Goal: Task Accomplishment & Management: Complete application form

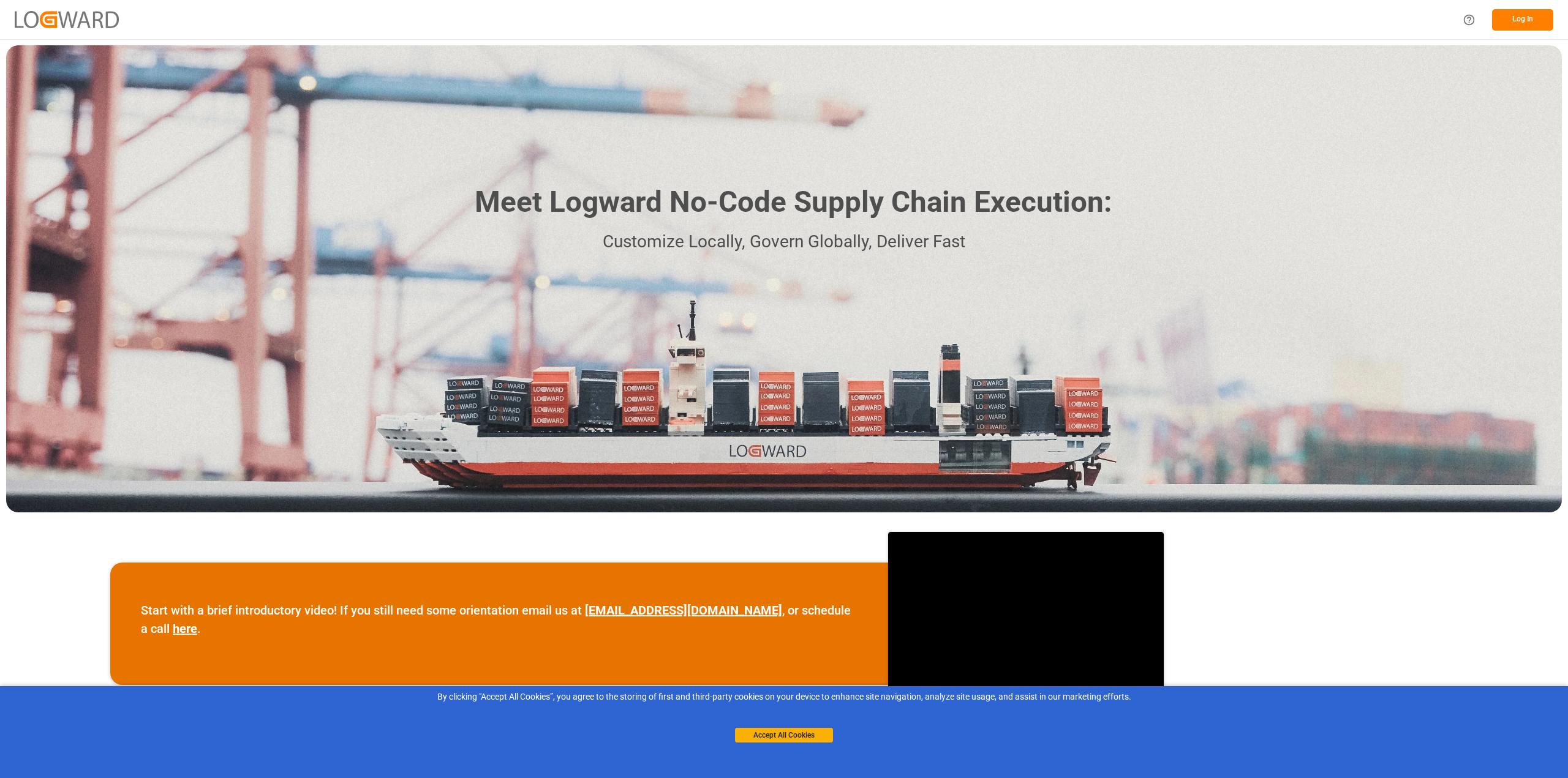
click at [1518, 19] on button "Log In" at bounding box center [1522, 20] width 62 height 21
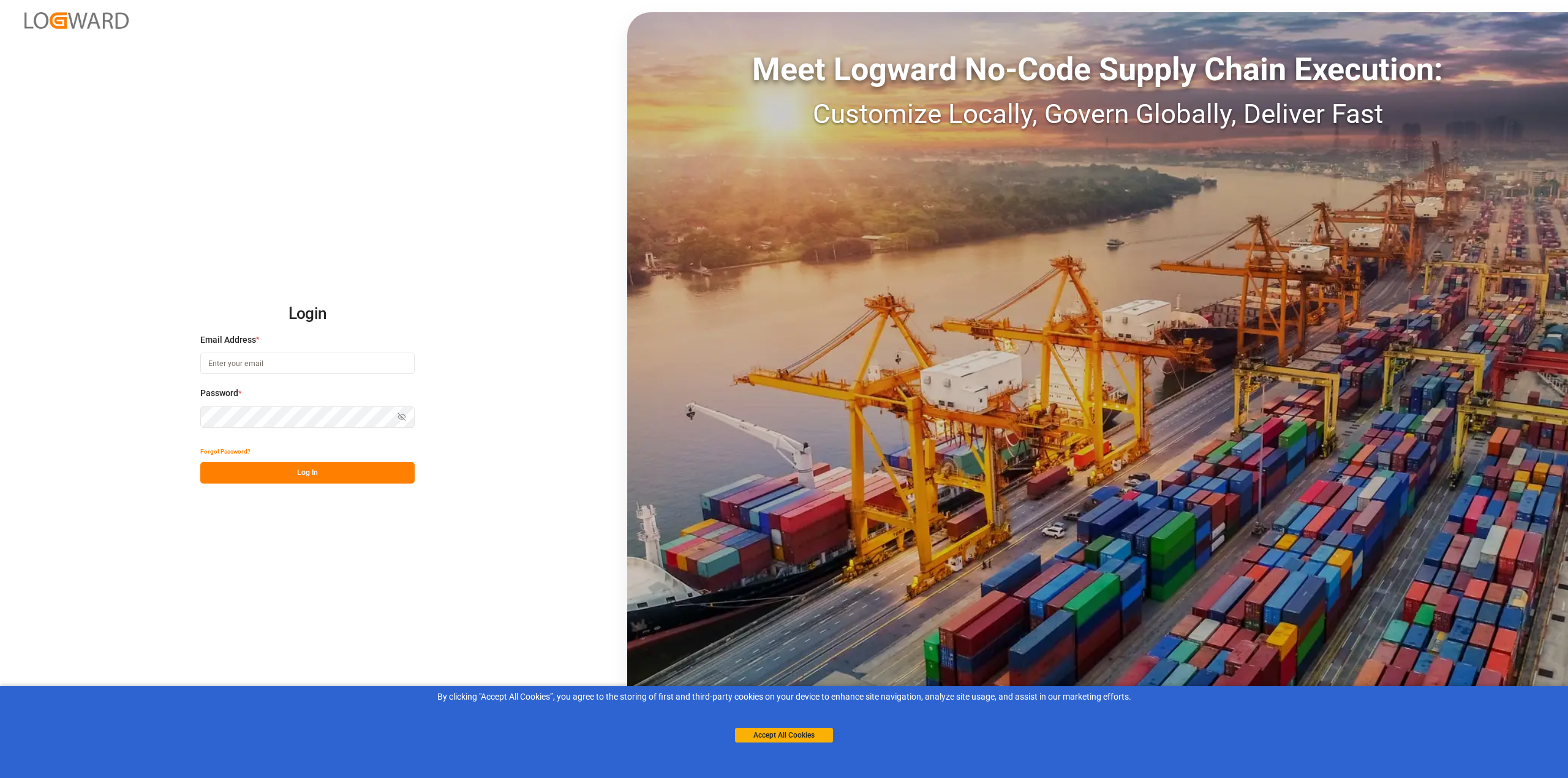
type input "[EMAIL_ADDRESS][DOMAIN_NAME]"
click at [340, 473] on button "Log In" at bounding box center [307, 473] width 214 height 21
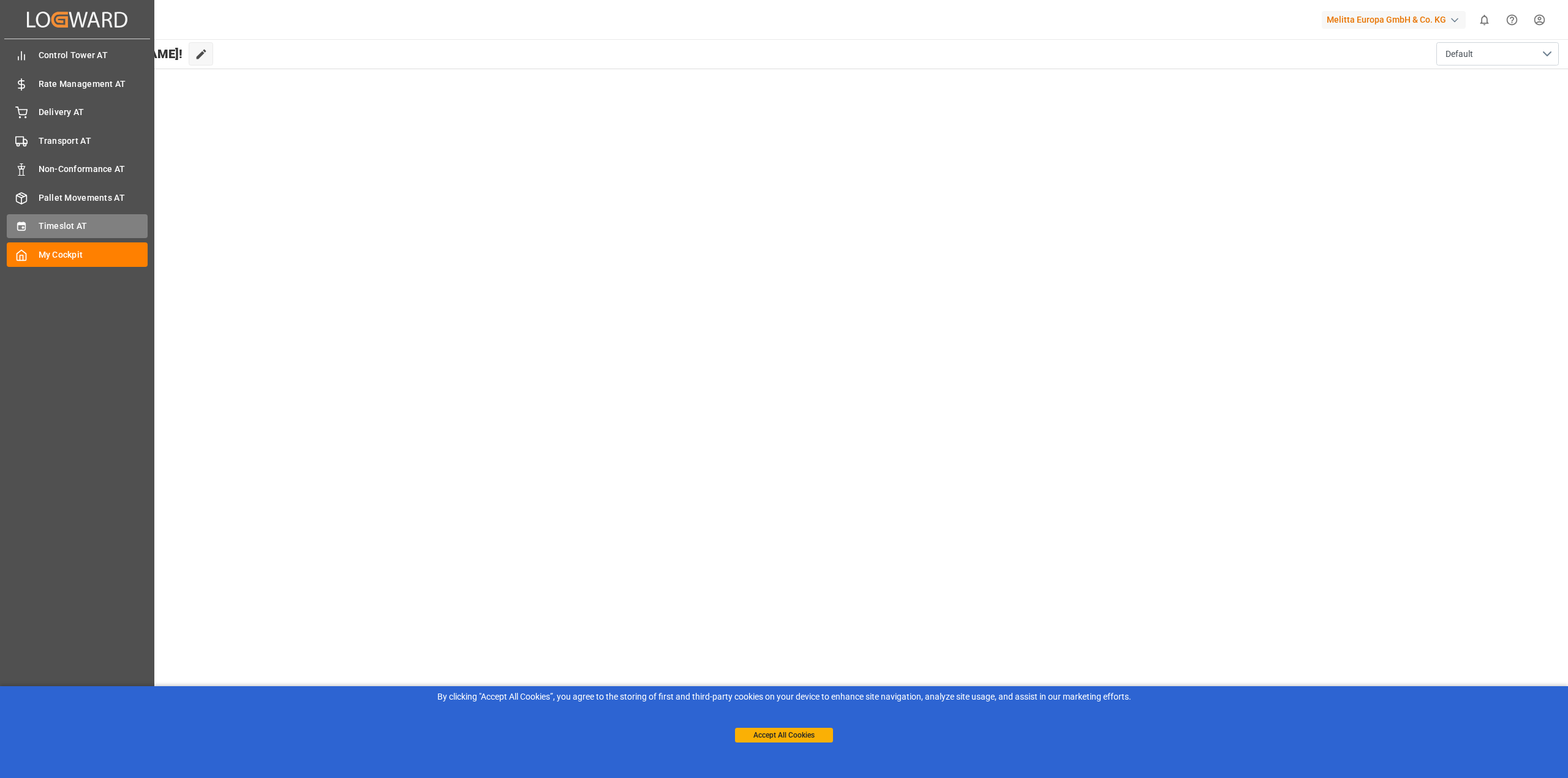
click at [54, 220] on span "Timeslot AT" at bounding box center [93, 226] width 110 height 13
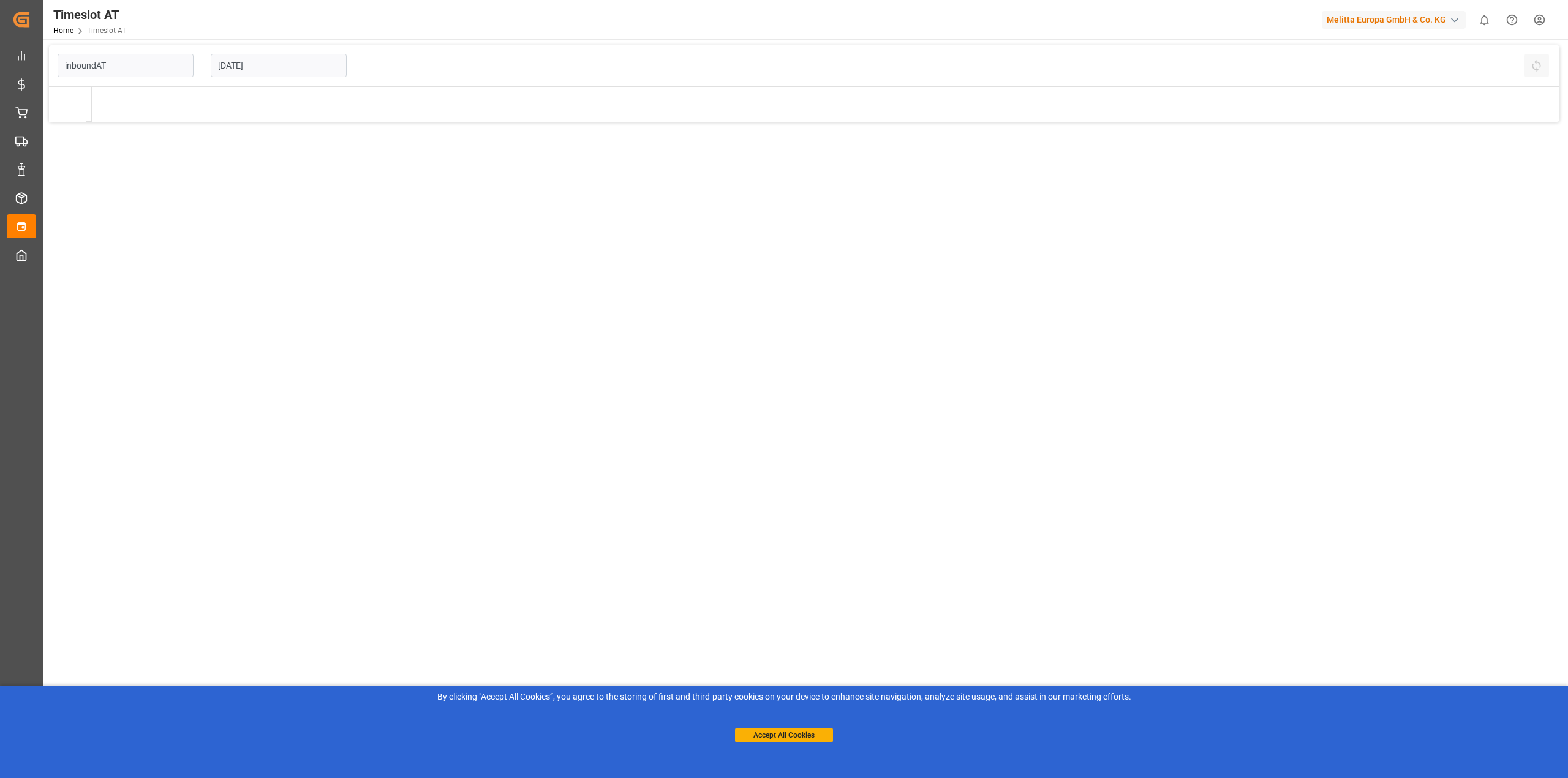
type input "Inbound AT"
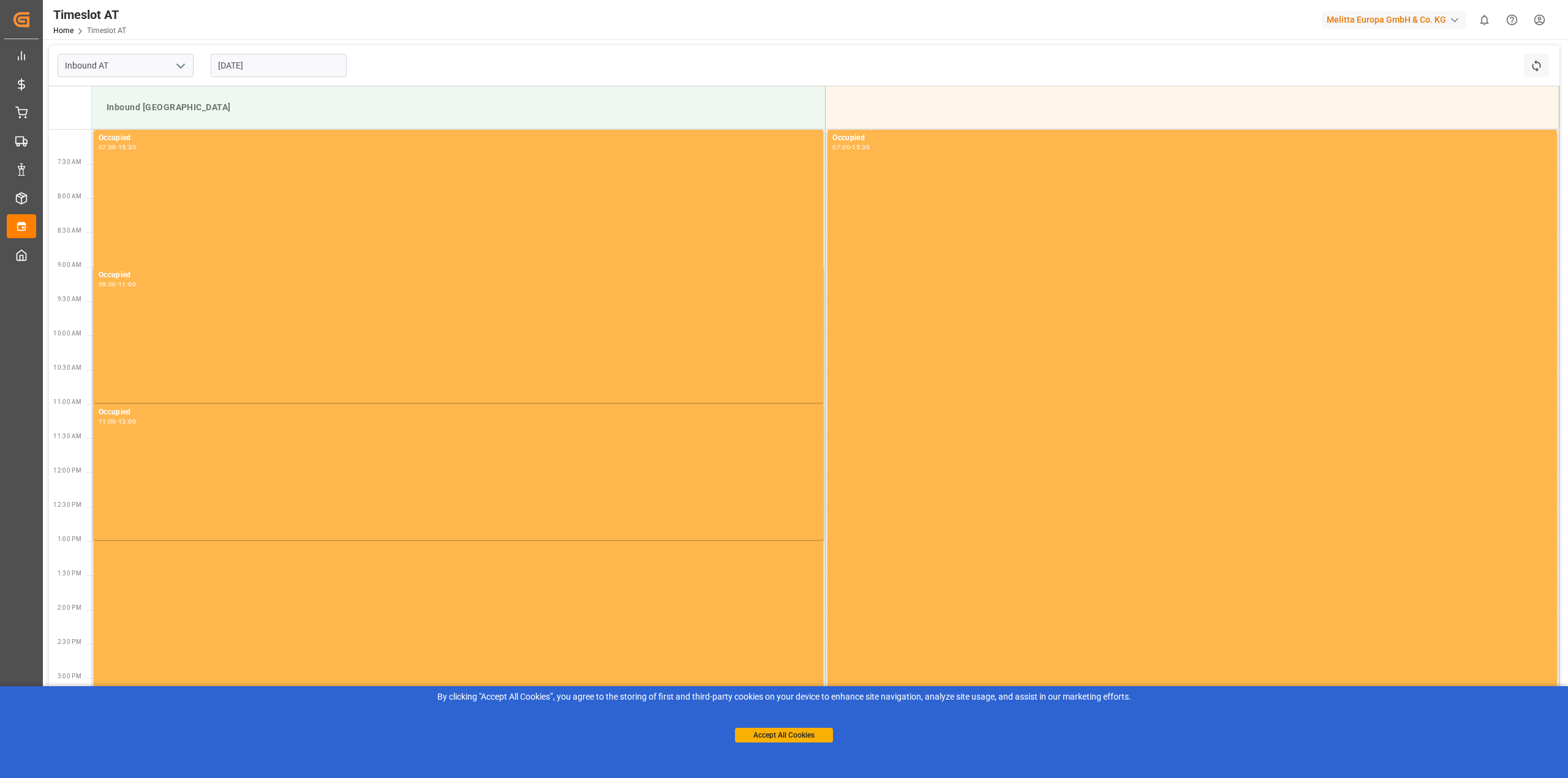
click at [216, 68] on input "[DATE]" at bounding box center [279, 66] width 136 height 23
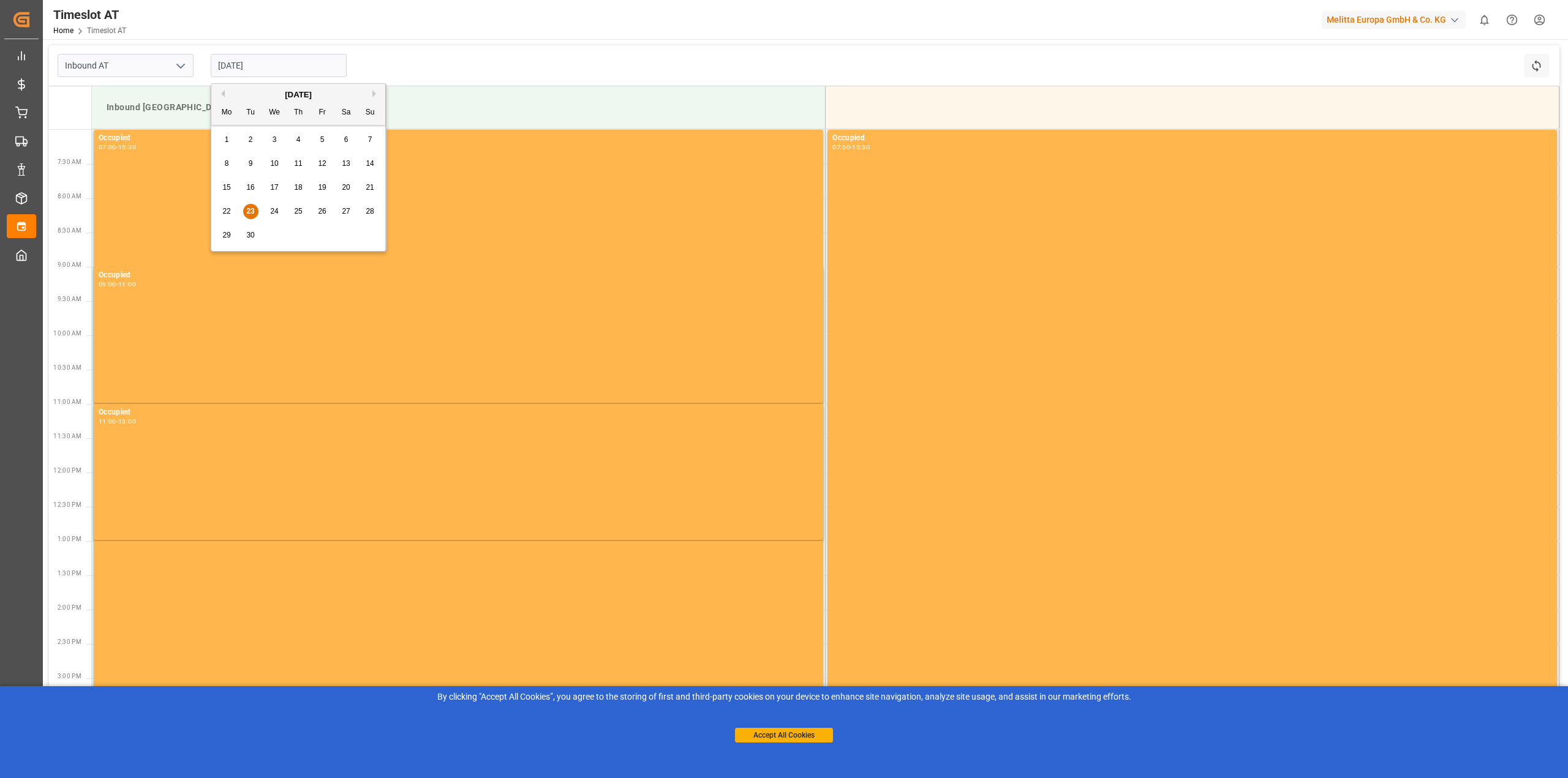
click at [293, 212] on div "25" at bounding box center [299, 212] width 16 height 15
type input "[DATE]"
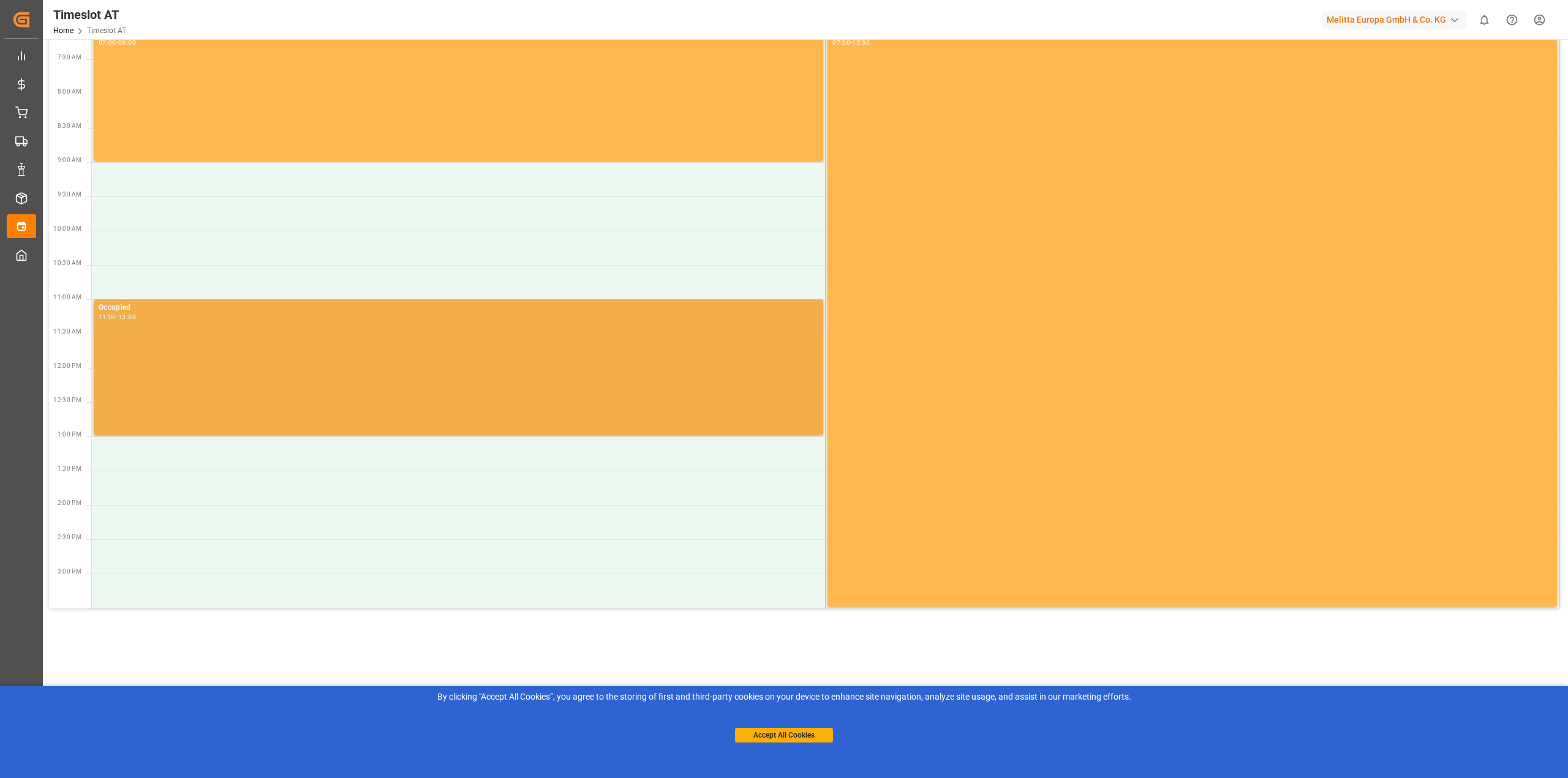
scroll to position [139, 0]
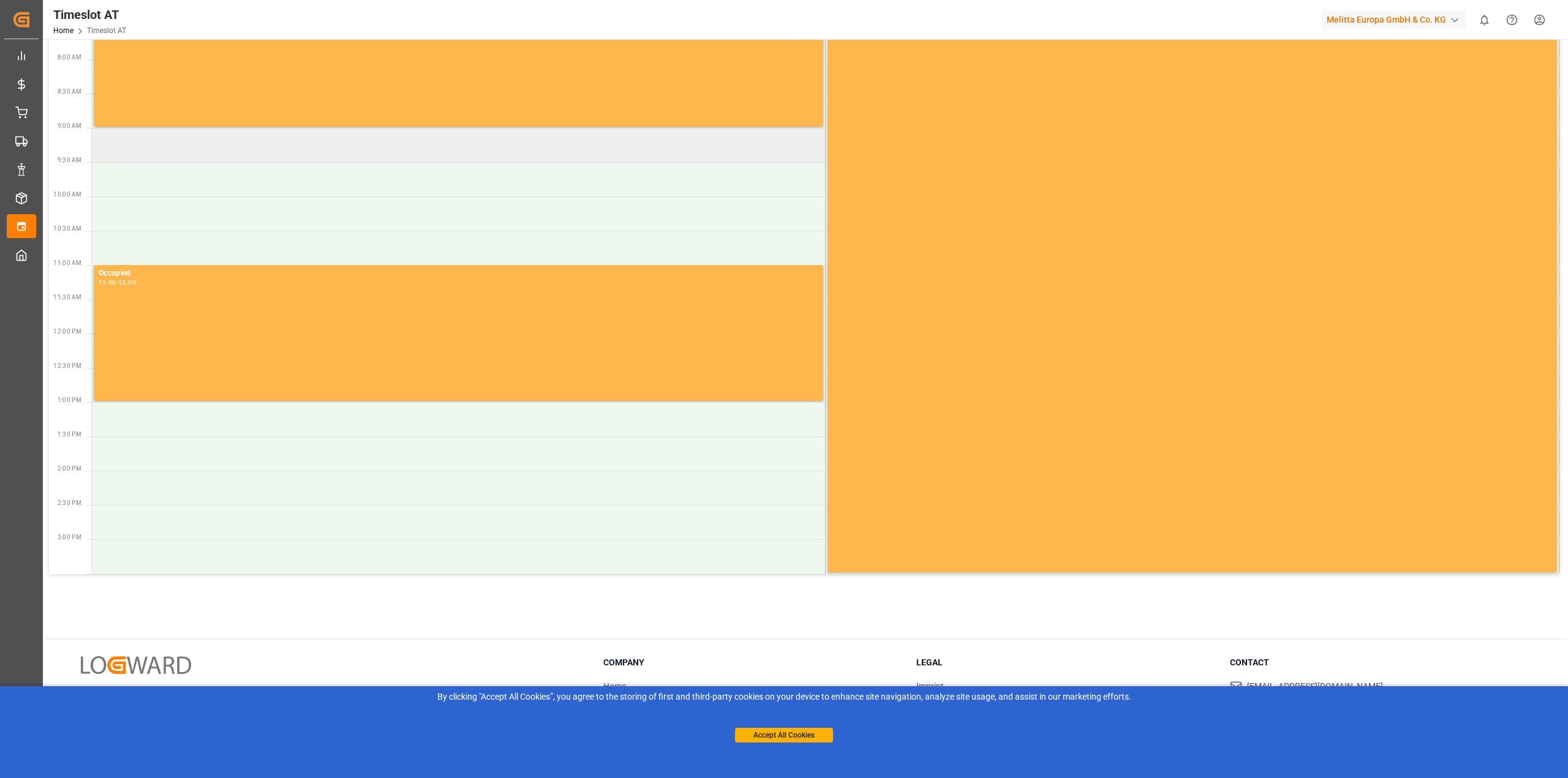
click at [153, 161] on td at bounding box center [458, 145] width 734 height 34
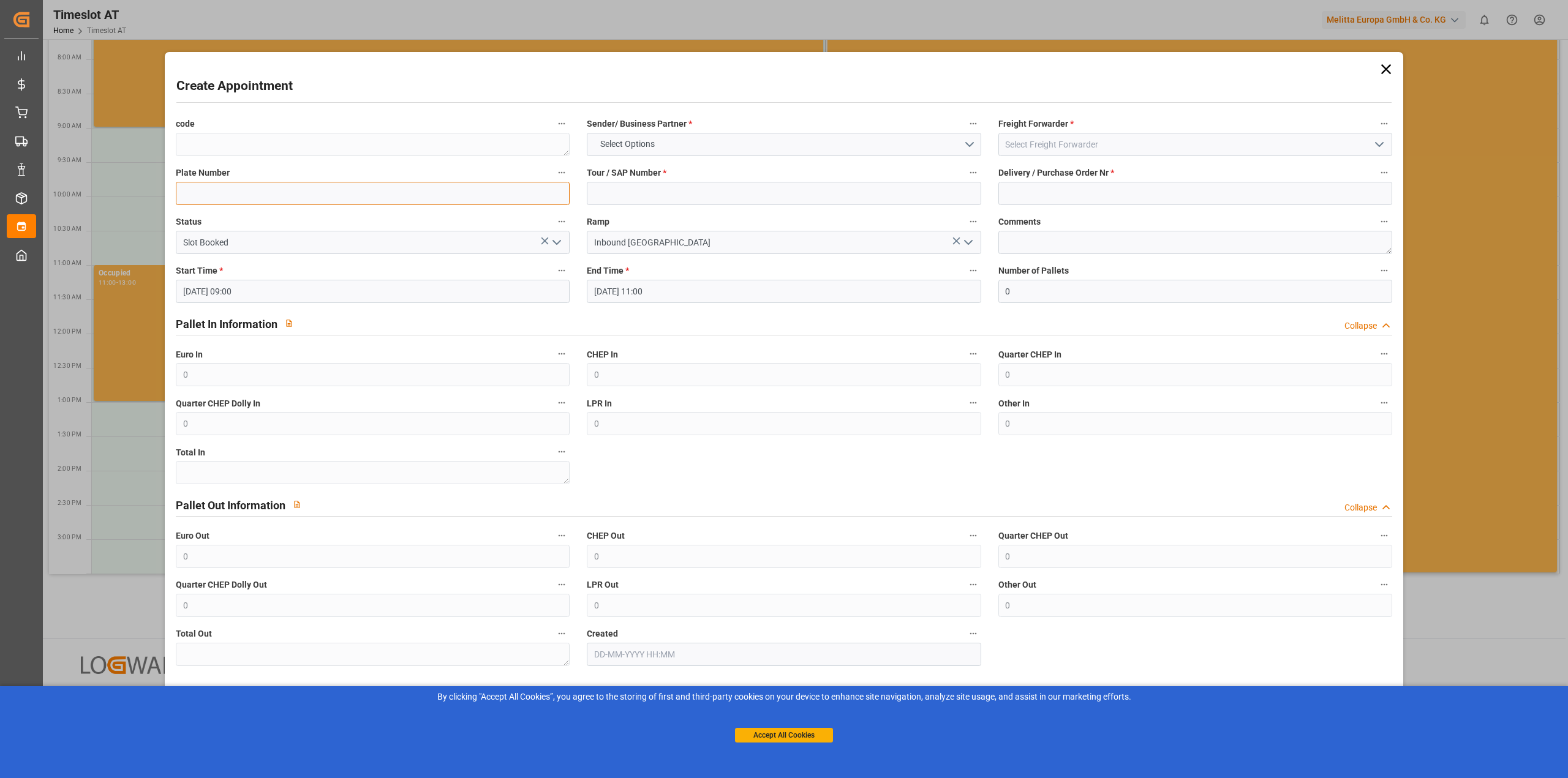
click at [218, 198] on input at bounding box center [372, 193] width 394 height 23
click at [268, 293] on input "[DATE] 09:00" at bounding box center [372, 291] width 394 height 23
click at [264, 292] on input "[DATE] 09:00" at bounding box center [372, 291] width 394 height 23
click at [338, 296] on input "[DATE] 09:00" at bounding box center [372, 291] width 394 height 23
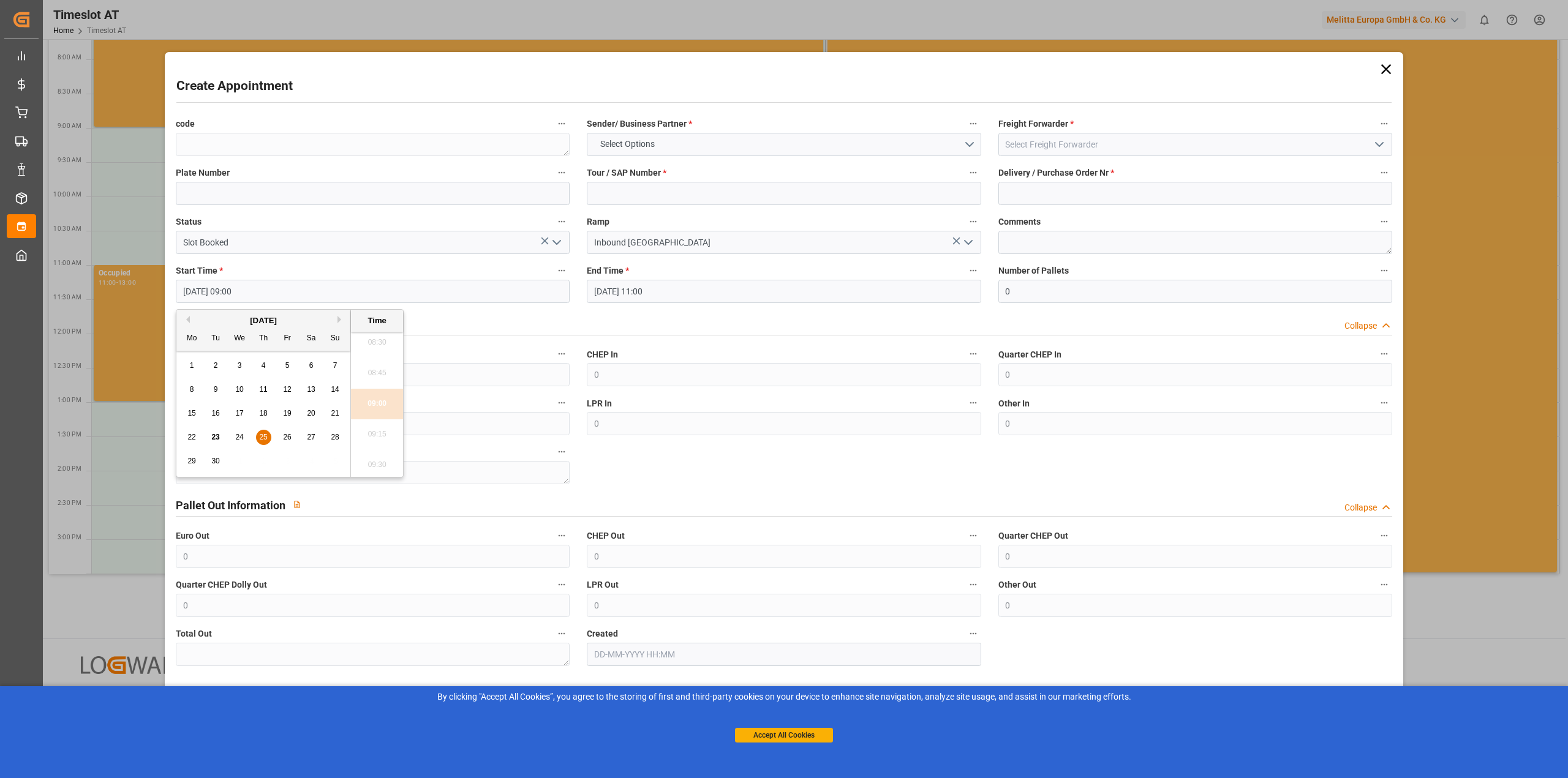
click at [125, 170] on div "Create Appointment code Sender/ Business Partner * Select Options Freight Forwa…" at bounding box center [784, 389] width 1568 height 778
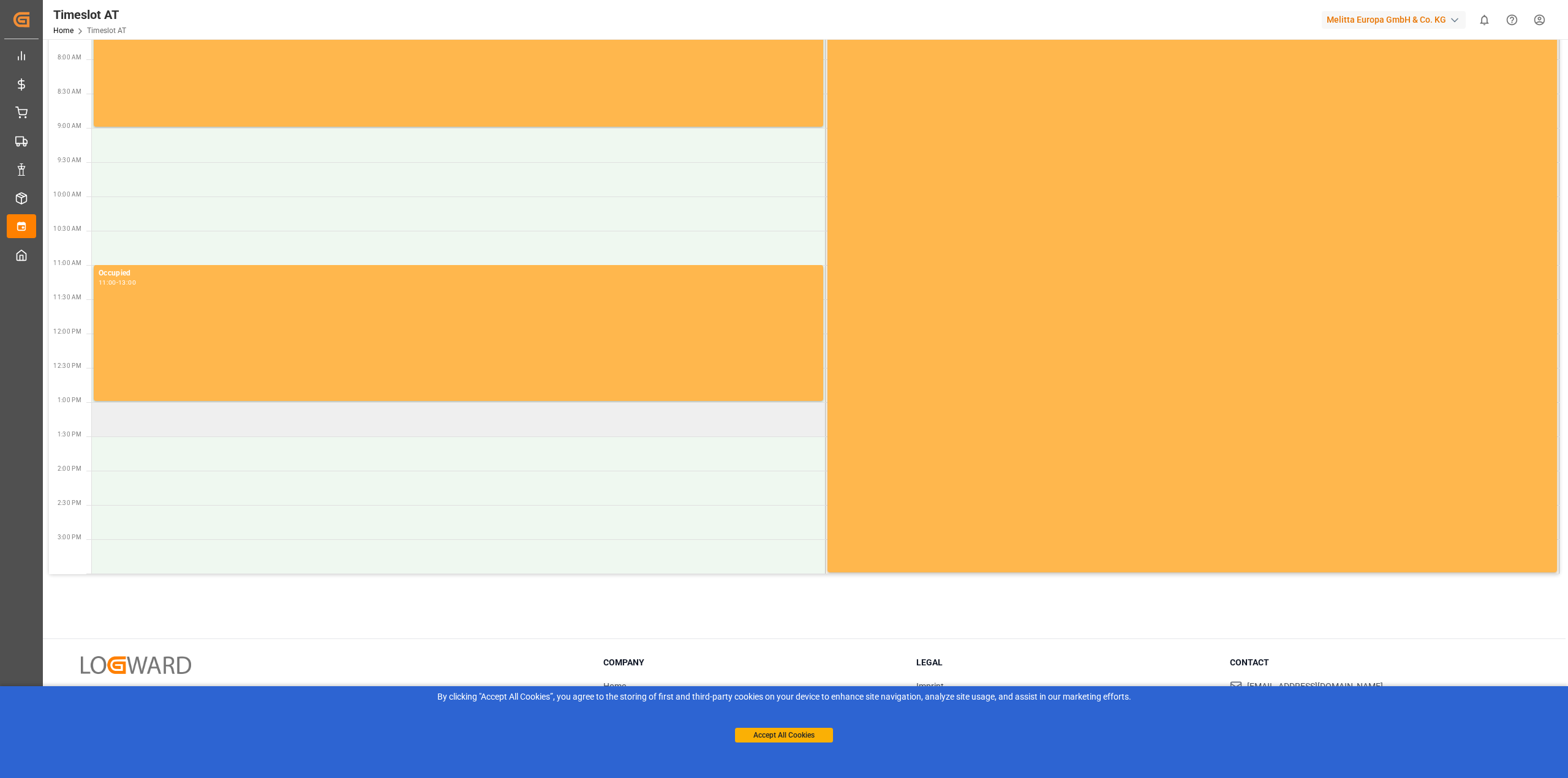
click at [128, 430] on td at bounding box center [458, 420] width 734 height 34
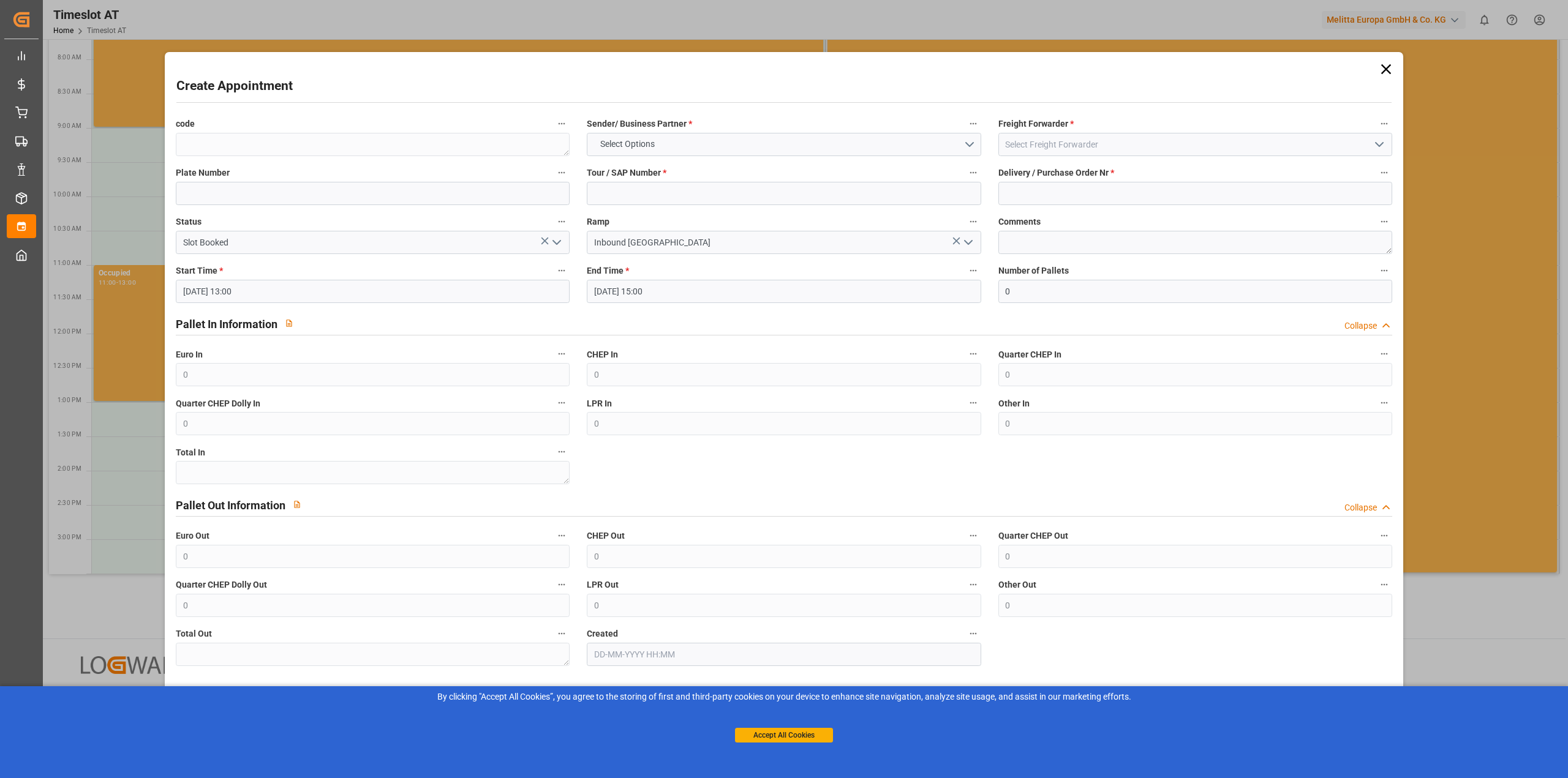
click at [130, 145] on div "Create Appointment code Sender/ Business Partner * Select Options Freight Forwa…" at bounding box center [784, 389] width 1568 height 778
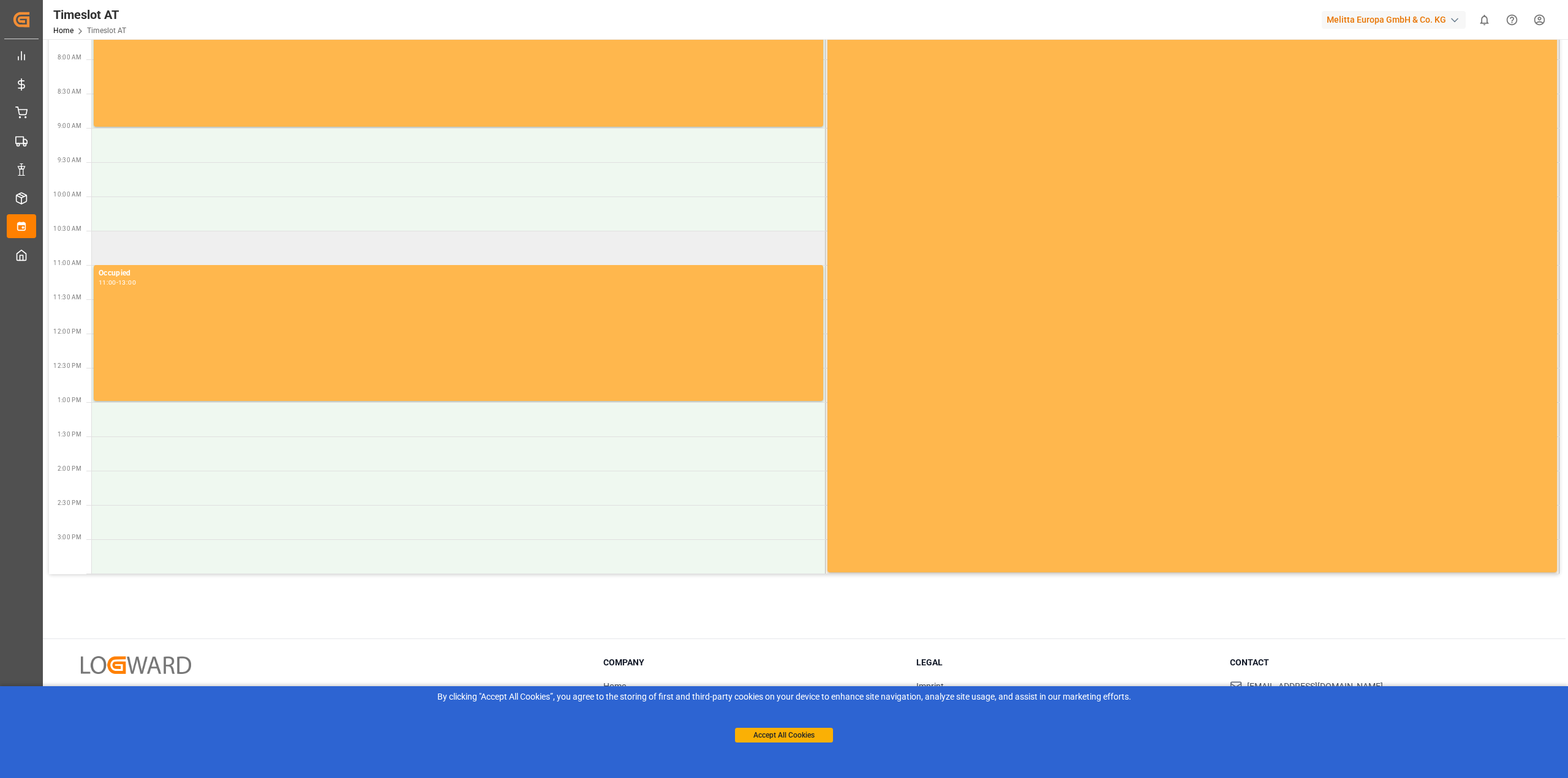
click at [124, 241] on td at bounding box center [458, 248] width 734 height 34
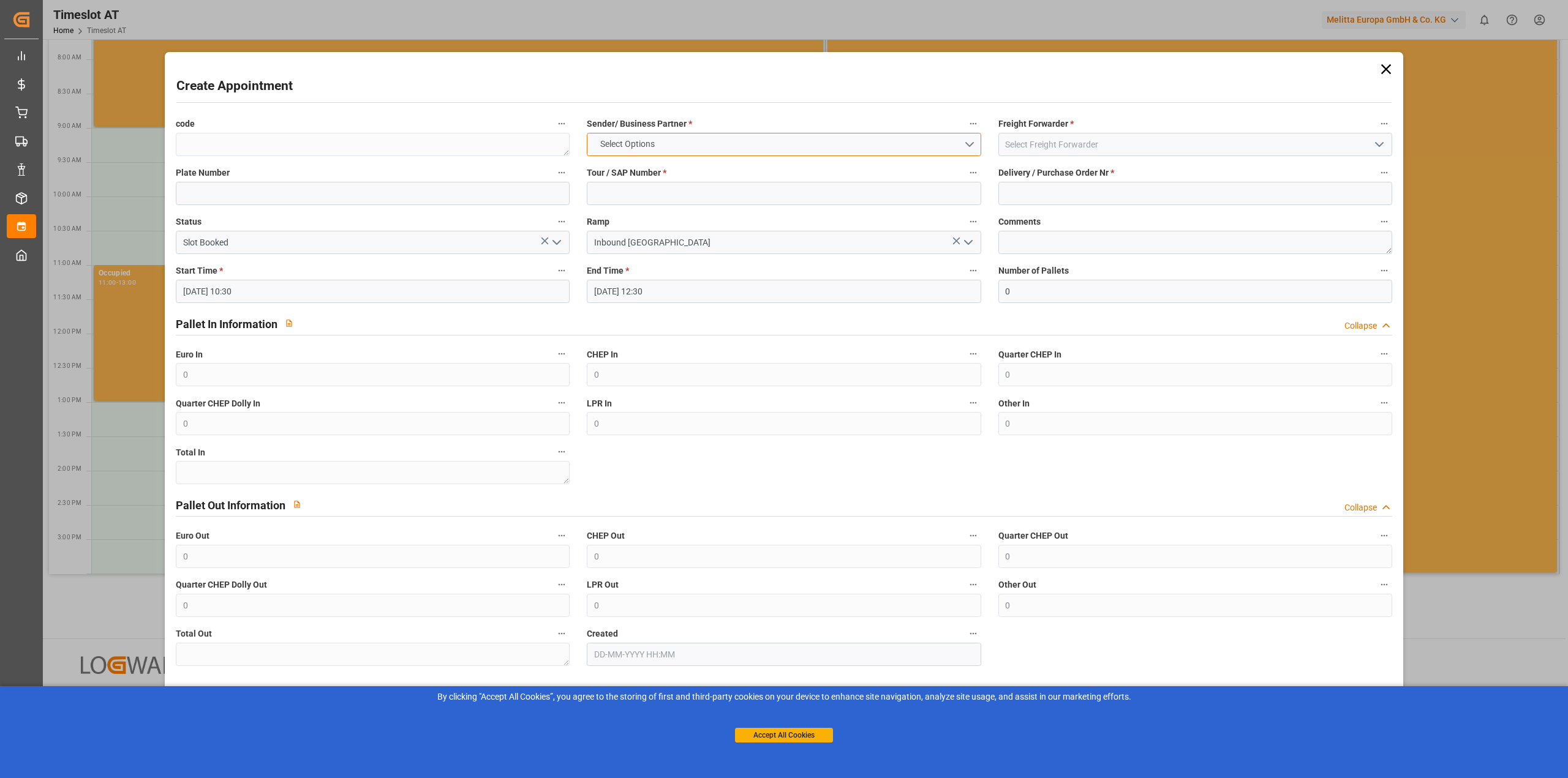
click at [673, 151] on button "Select Options" at bounding box center [783, 144] width 394 height 23
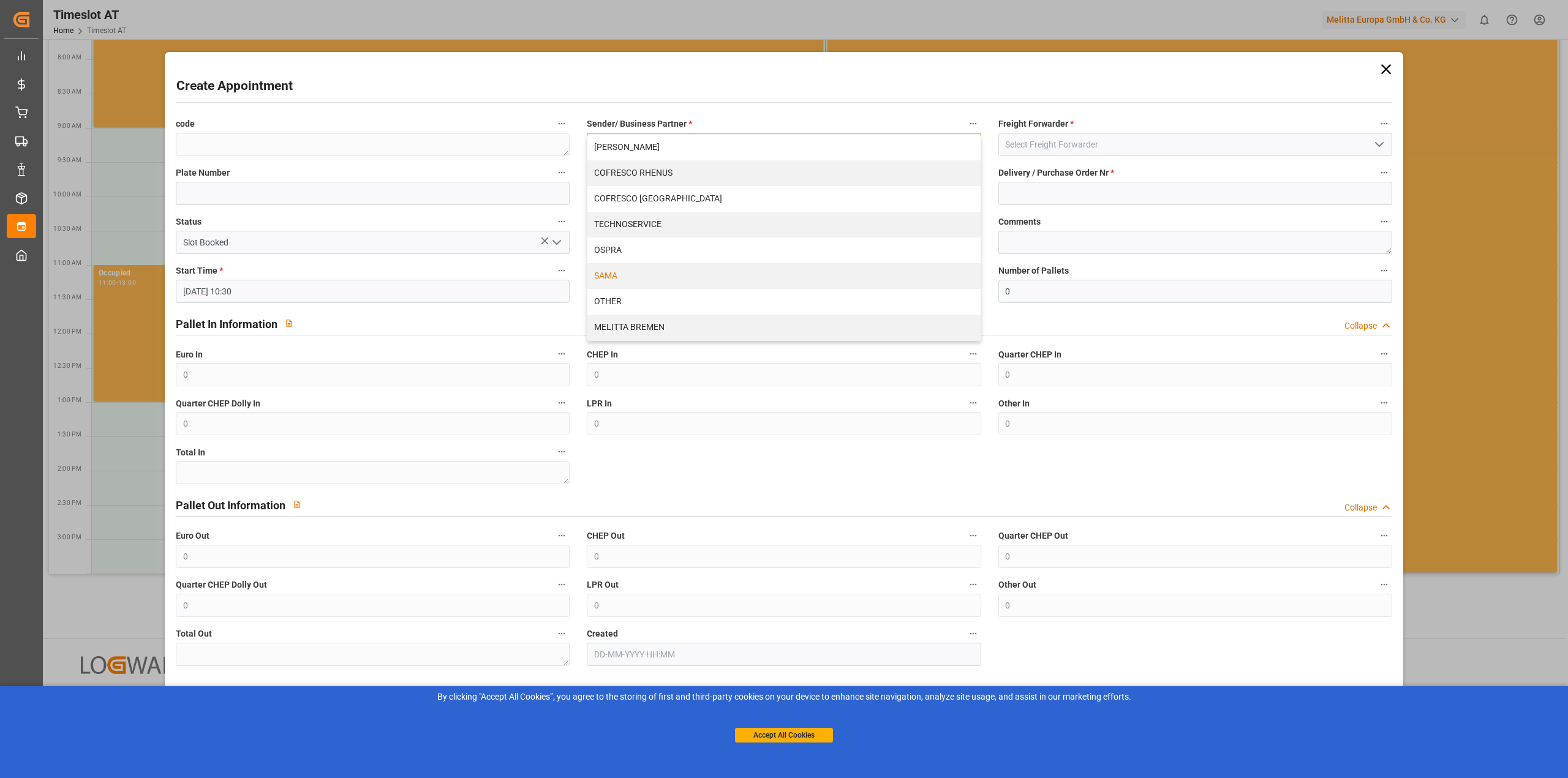
click at [631, 273] on div "SAMA" at bounding box center [783, 275] width 393 height 25
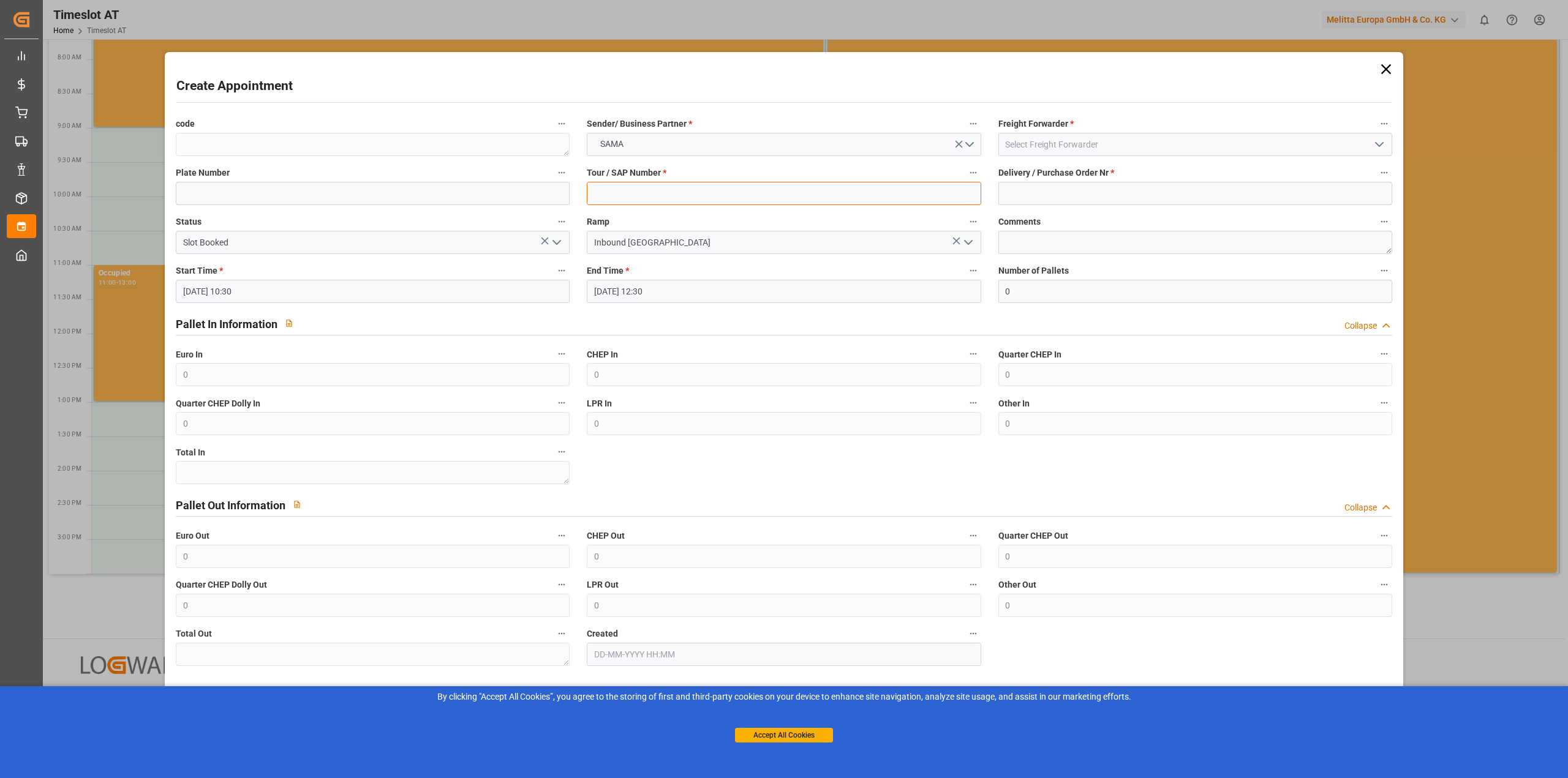
click at [638, 197] on input at bounding box center [783, 193] width 394 height 23
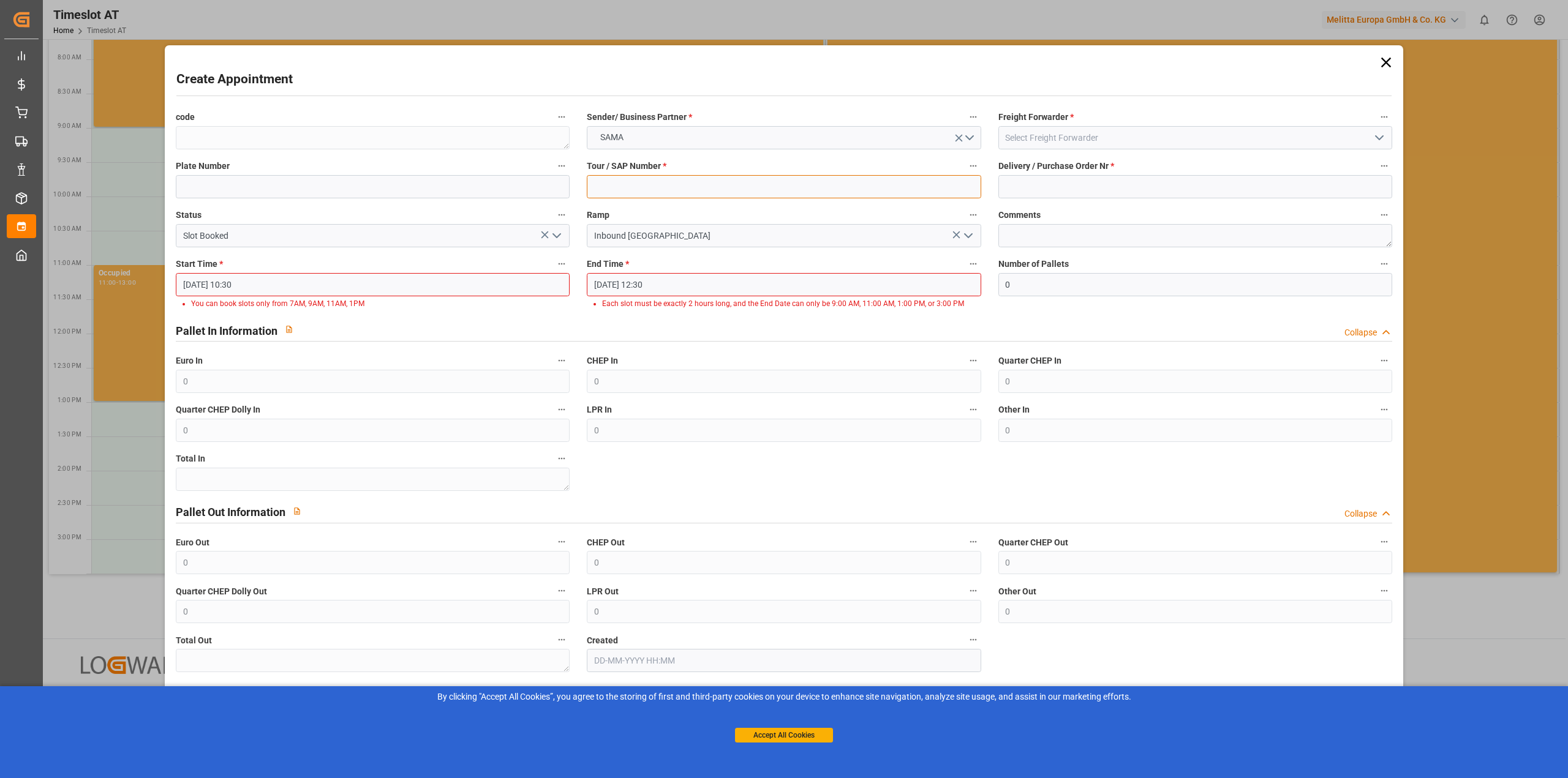
type input "292260"
click at [321, 284] on input "[DATE] 10:30" at bounding box center [372, 284] width 394 height 23
click at [372, 456] on ul "00:00 00:15 00:30 00:45 01:00 01:15 01:30 01:45 02:00 02:15 02:30 02:45 03:00 0…" at bounding box center [376, 398] width 52 height 145
click at [277, 286] on input "[DATE] 10:30" at bounding box center [372, 284] width 394 height 23
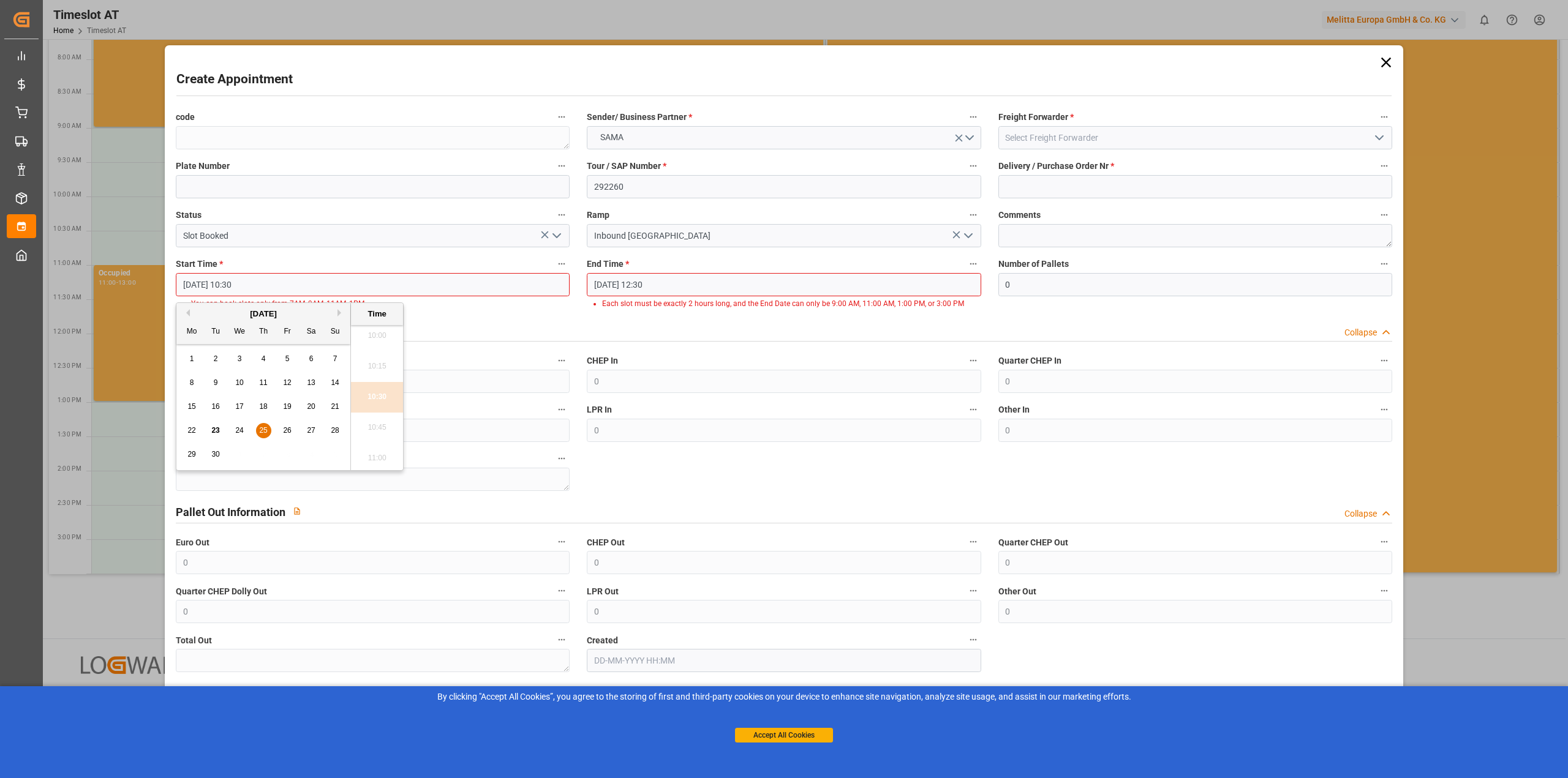
click at [132, 226] on div "Create Appointment code Sender/ Business Partner * SAMA Freight Forwarder * Pla…" at bounding box center [784, 389] width 1568 height 778
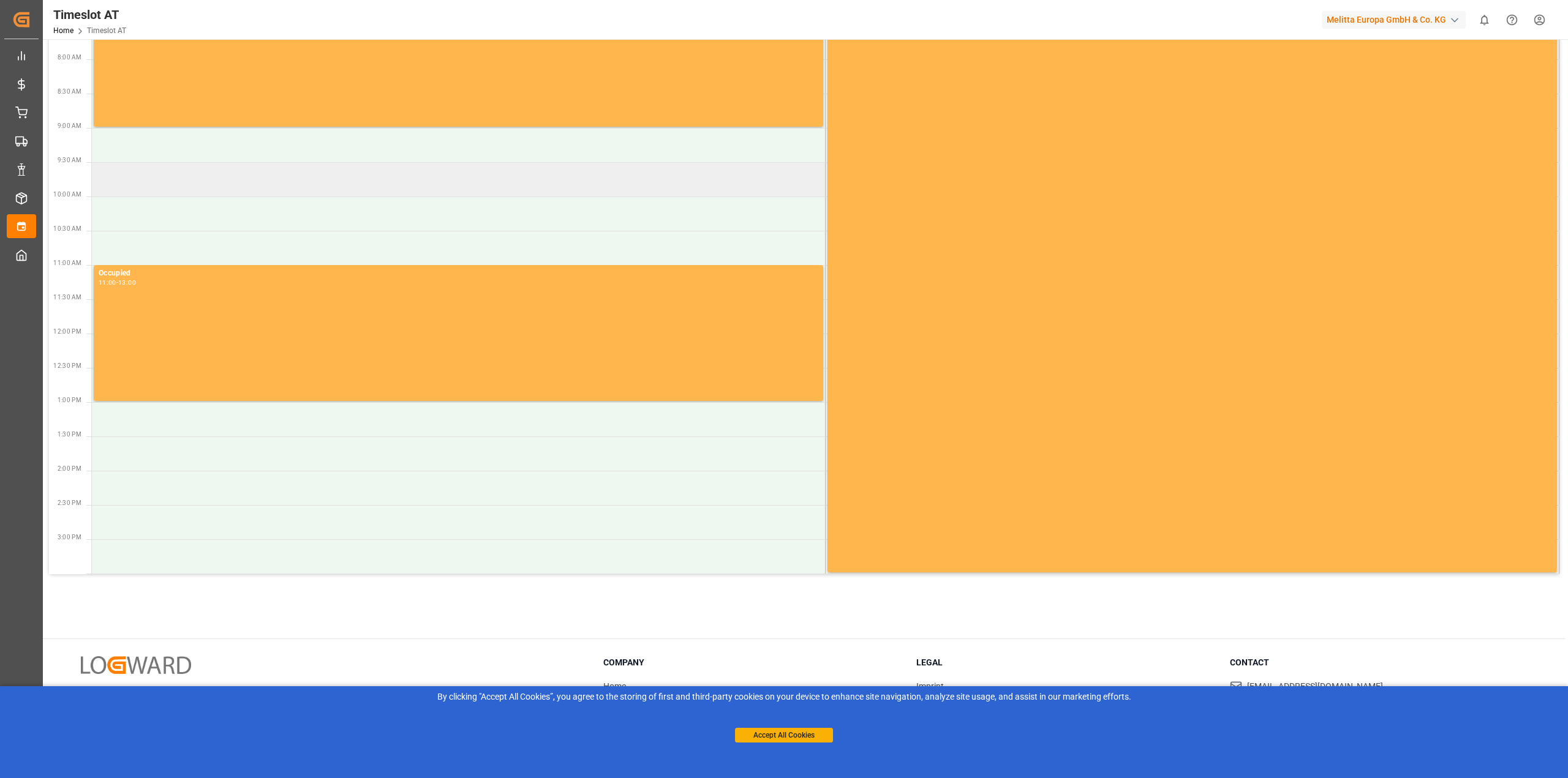
click at [123, 194] on td at bounding box center [458, 180] width 734 height 34
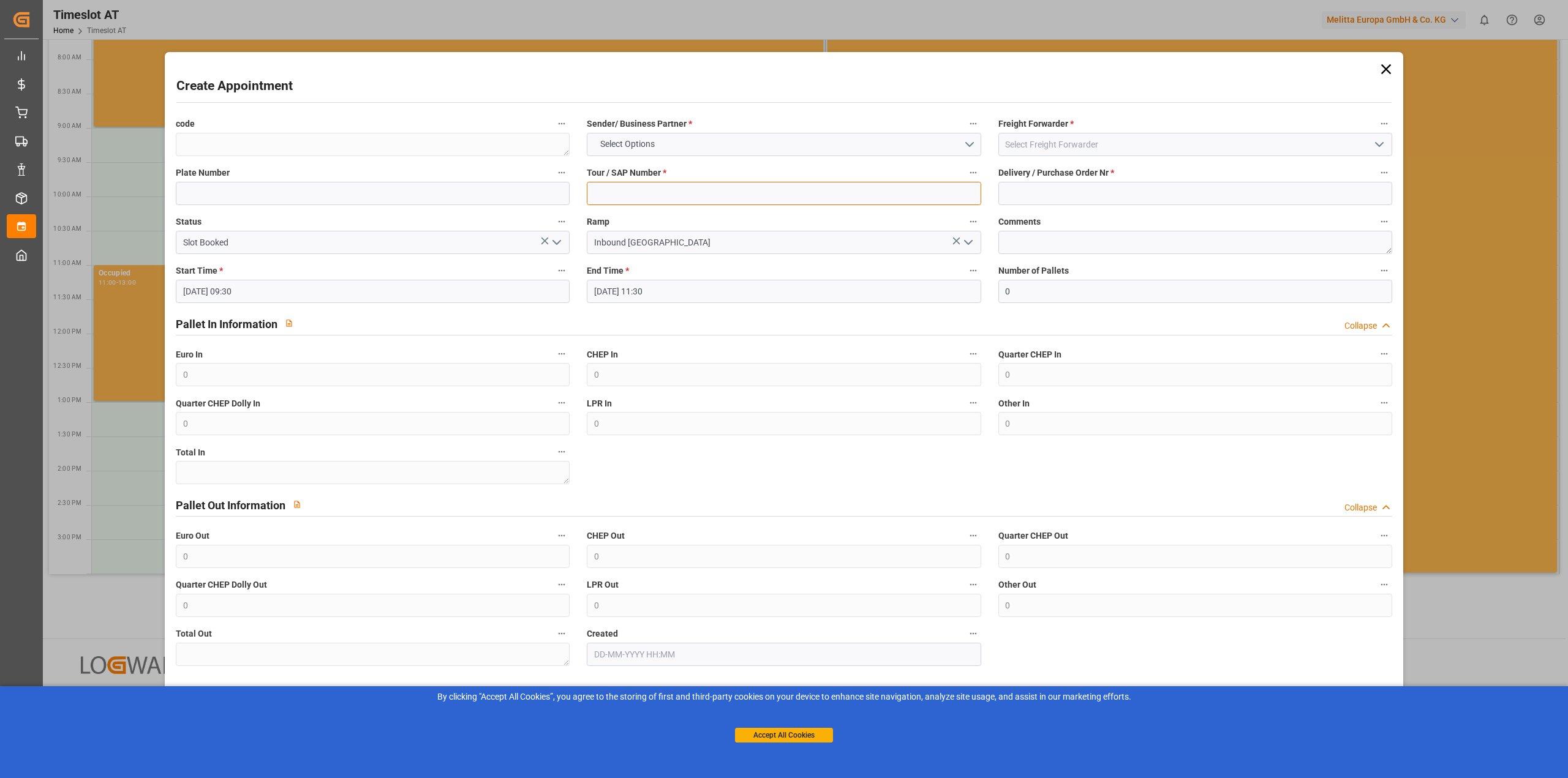
click at [670, 184] on input at bounding box center [783, 193] width 394 height 23
type input "292260"
click at [665, 136] on button "Select Options" at bounding box center [783, 144] width 394 height 23
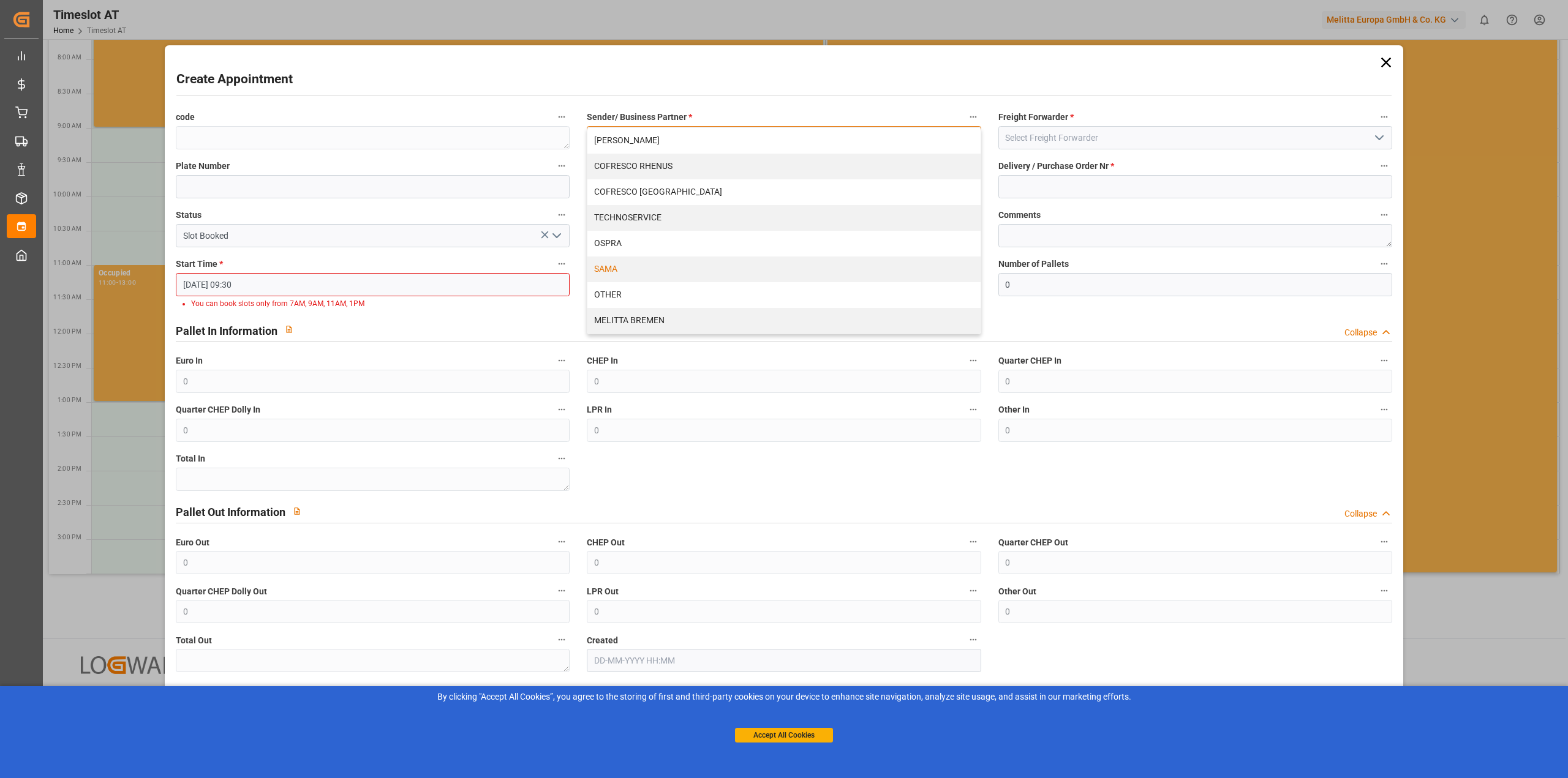
click at [636, 267] on div "SAMA" at bounding box center [783, 269] width 393 height 25
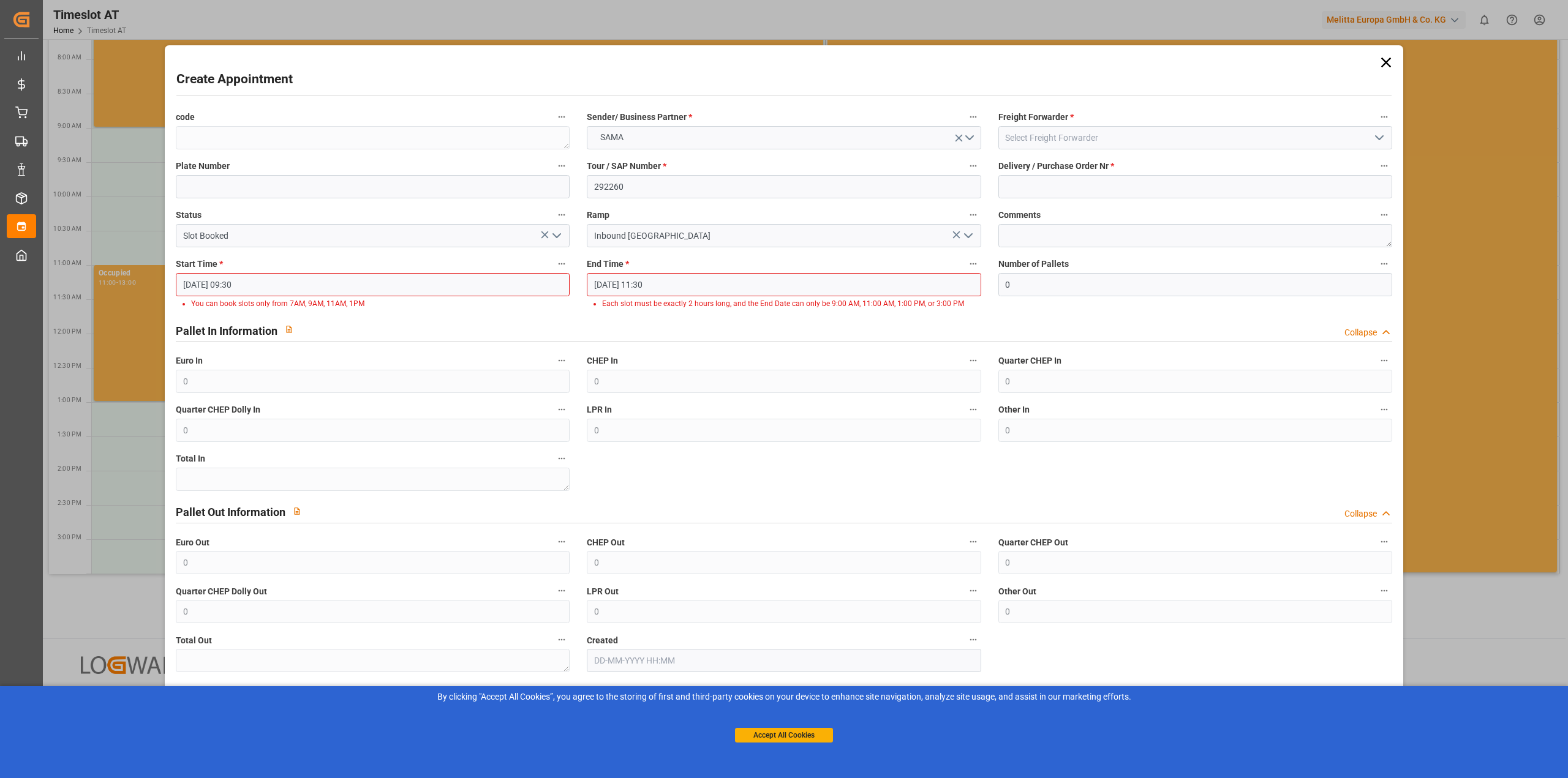
click at [654, 347] on div "Pallet In Information Collapse" at bounding box center [783, 330] width 1233 height 35
click at [374, 284] on input "[DATE] 09:30" at bounding box center [372, 284] width 394 height 23
click at [317, 285] on input "[DATE] 09:30" at bounding box center [372, 284] width 394 height 23
type input "[DATE] 09:00"
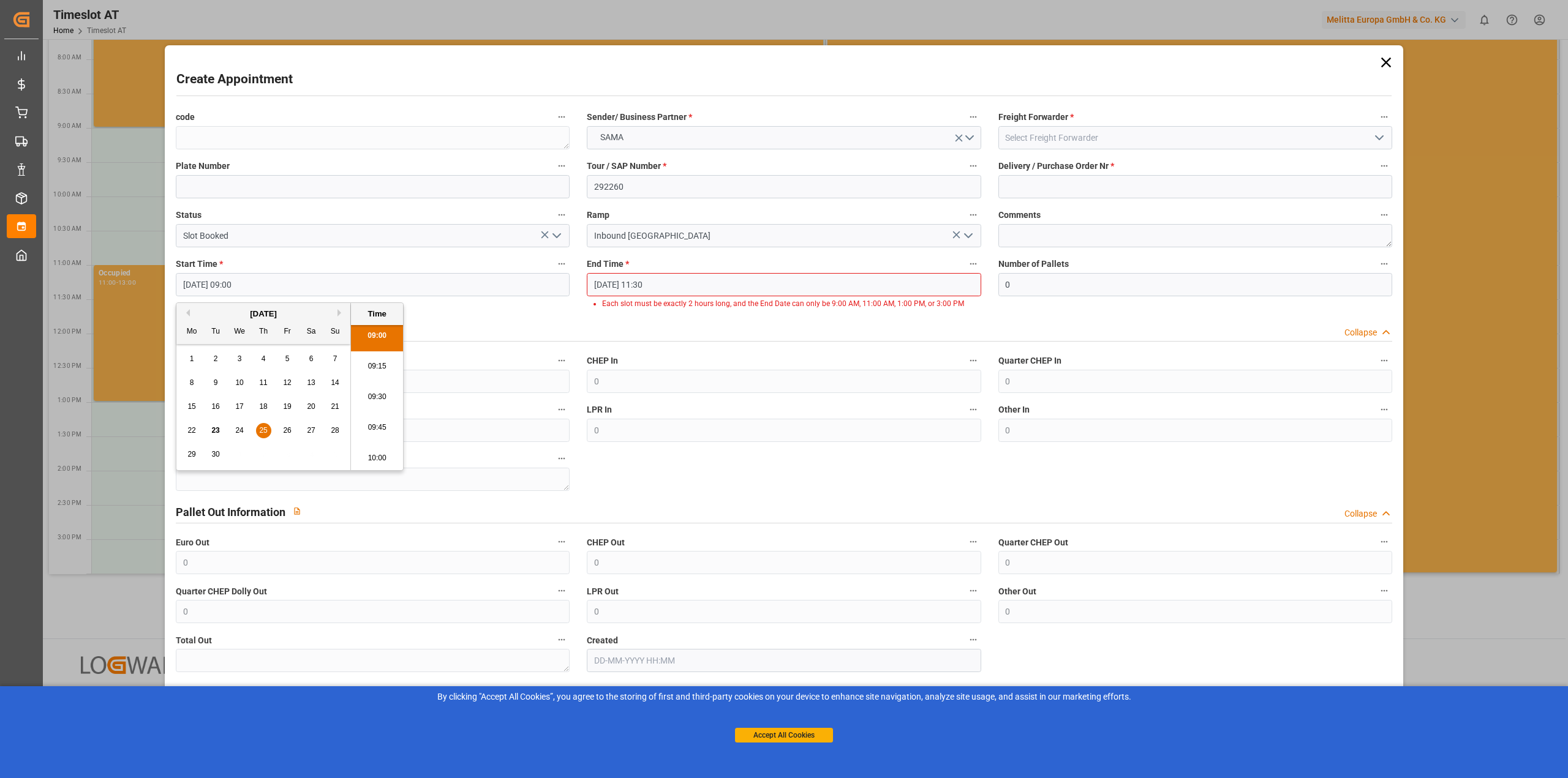
click at [455, 342] on div at bounding box center [783, 341] width 1215 height 1
click at [444, 290] on input "[DATE] 09:00" at bounding box center [372, 284] width 394 height 23
click at [672, 290] on input "[DATE] 11:30" at bounding box center [783, 284] width 394 height 23
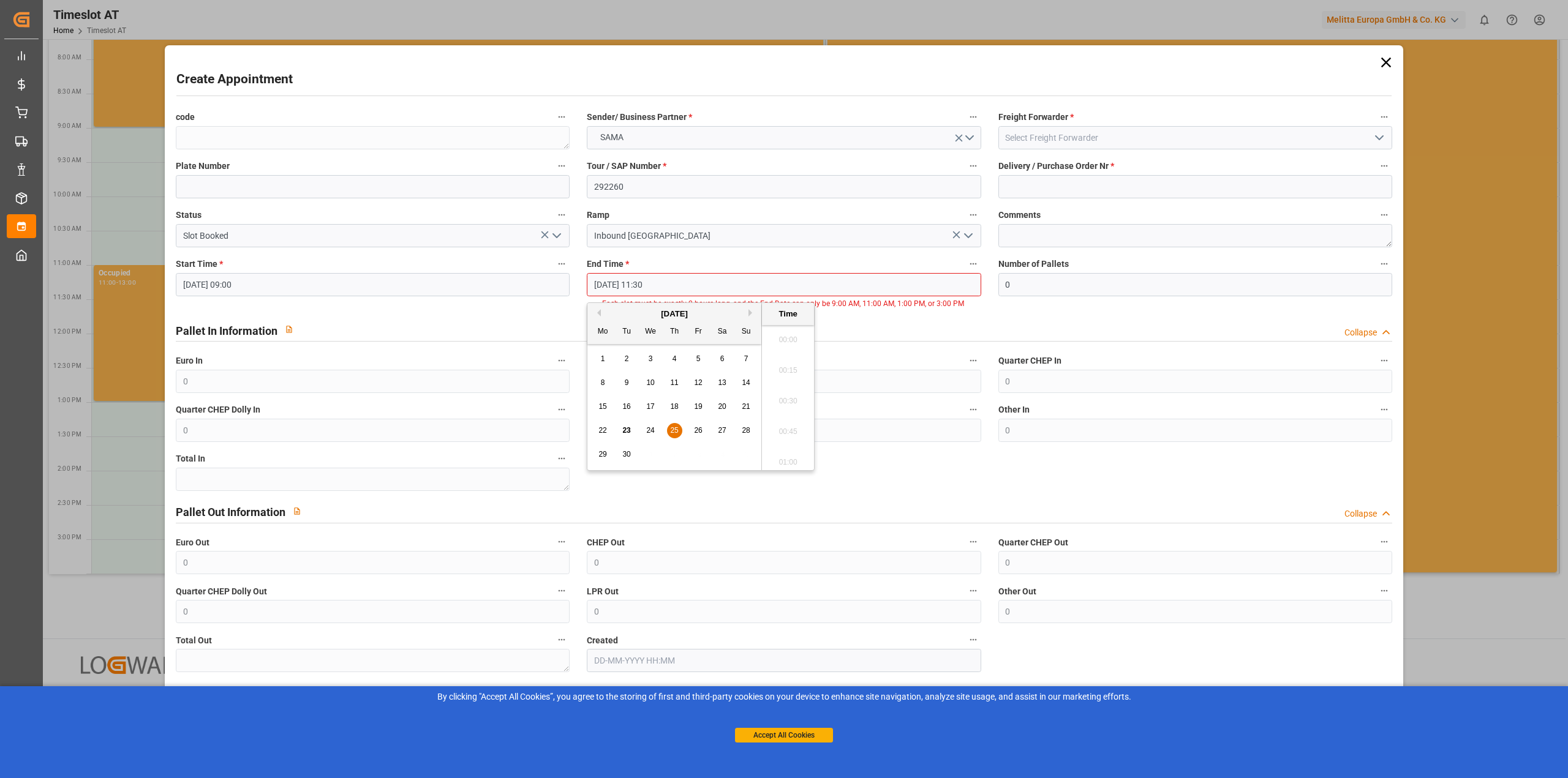
scroll to position [1351, 0]
click at [502, 357] on label "Euro In" at bounding box center [372, 361] width 394 height 17
click at [554, 357] on button "Euro In" at bounding box center [561, 360] width 16 height 16
click at [656, 327] on div at bounding box center [784, 389] width 1568 height 778
click at [672, 284] on input "[DATE] 11:30" at bounding box center [783, 284] width 394 height 23
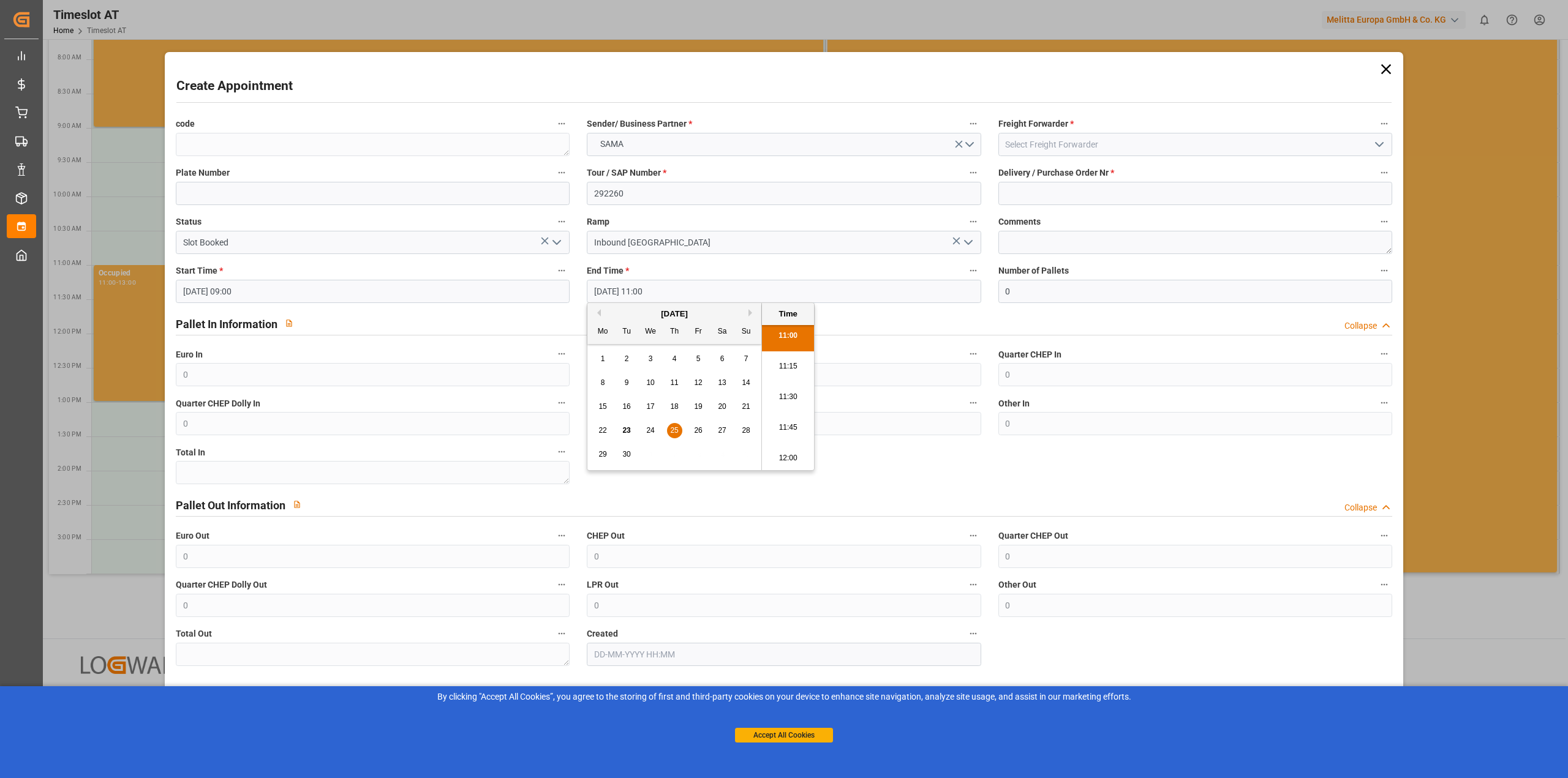
click at [674, 292] on input "[DATE] 11:00" at bounding box center [783, 291] width 394 height 23
type input "[DATE] 11:00"
click at [852, 351] on label "CHEP In" at bounding box center [783, 354] width 394 height 17
click at [965, 351] on button "CHEP In" at bounding box center [973, 353] width 16 height 16
click at [645, 377] on div at bounding box center [784, 389] width 1568 height 778
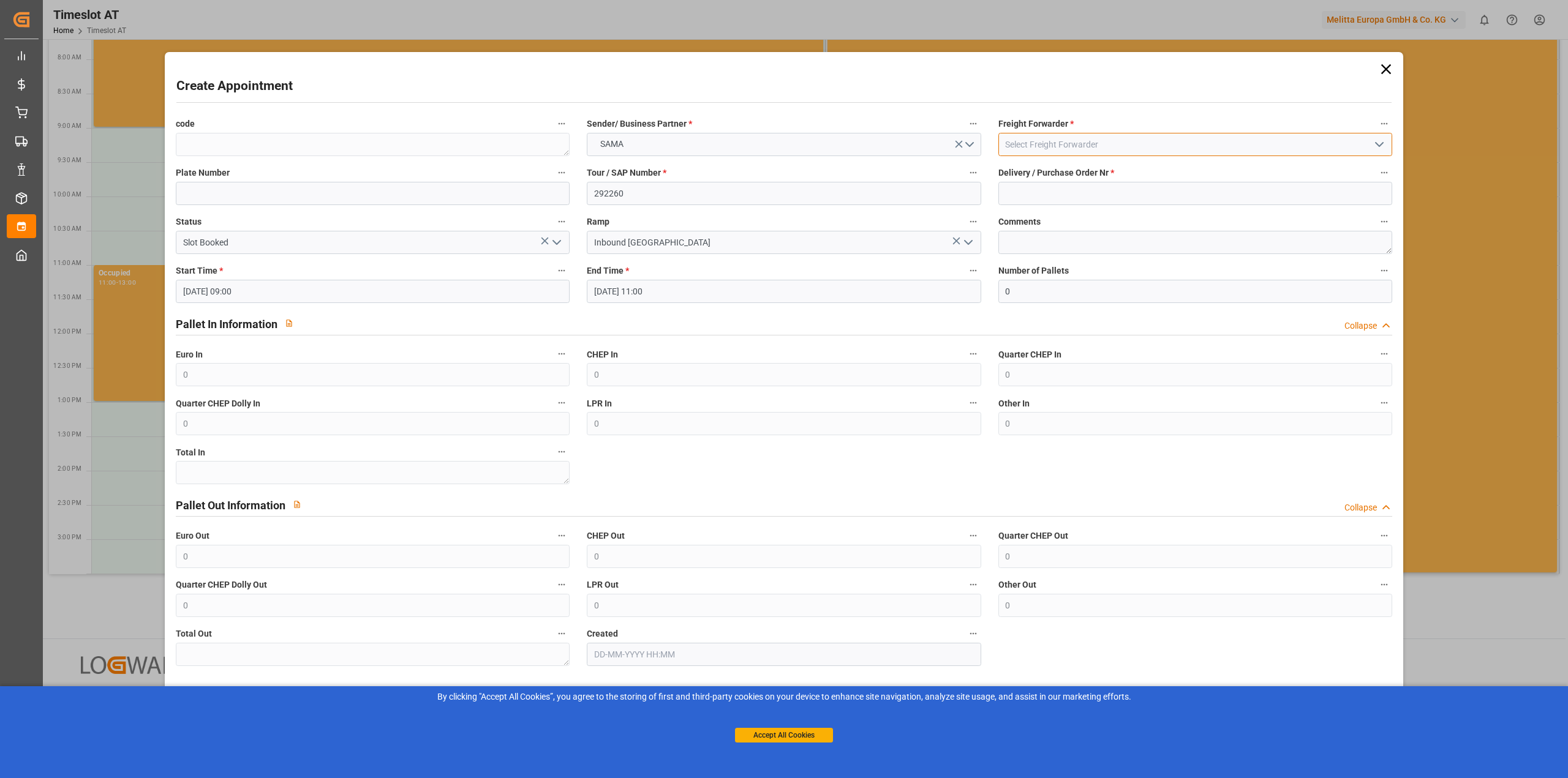
click at [1051, 143] on input at bounding box center [1195, 144] width 394 height 23
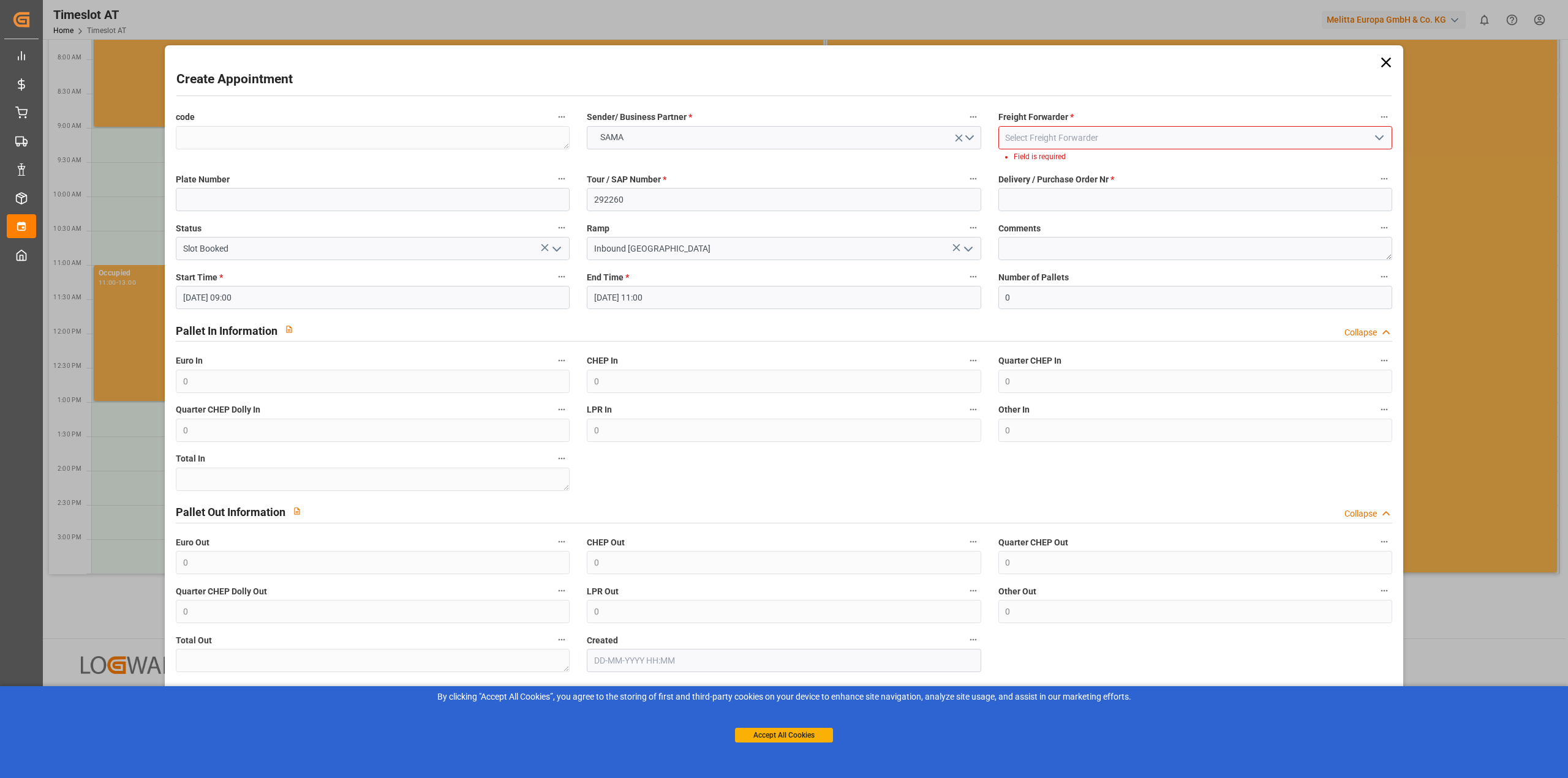
click at [1381, 147] on button "open menu" at bounding box center [1378, 138] width 18 height 19
click at [1038, 246] on div "Sama" at bounding box center [1195, 248] width 393 height 28
type input "Sama"
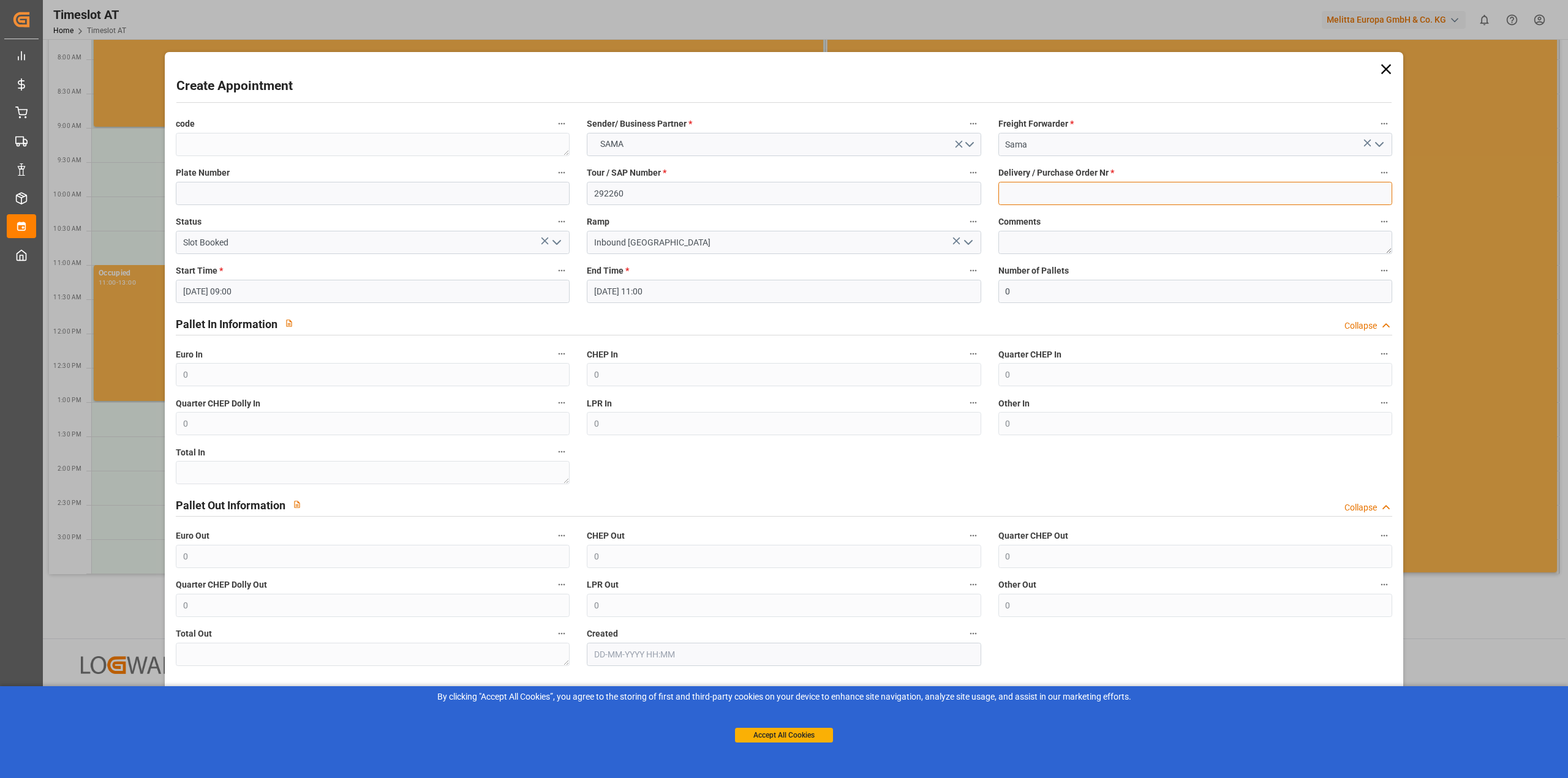
click at [1055, 198] on input at bounding box center [1195, 193] width 394 height 23
drag, startPoint x: 1054, startPoint y: 202, endPoint x: 1055, endPoint y: 196, distance: 6.1
click at [1056, 196] on input "45757646+" at bounding box center [1195, 193] width 394 height 23
type input "45757646+45757759"
click at [1064, 242] on textarea at bounding box center [1195, 243] width 394 height 23
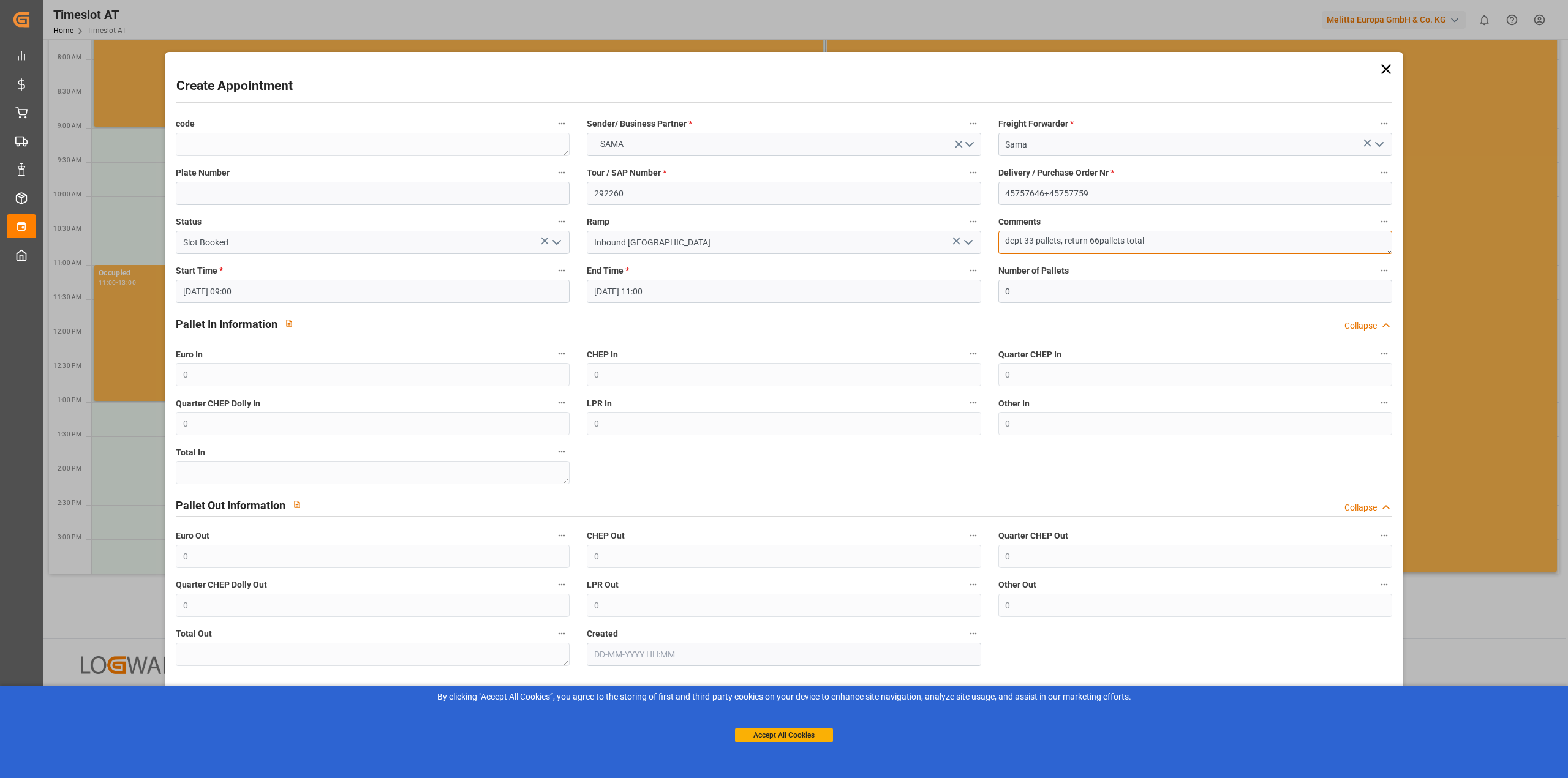
type textarea "dept 33 pallets, return 66pallets total"
click at [1013, 293] on input "0" at bounding box center [1195, 291] width 394 height 23
drag, startPoint x: 1013, startPoint y: 293, endPoint x: 1003, endPoint y: 293, distance: 10.0
click at [1003, 293] on input "0" at bounding box center [1195, 291] width 394 height 23
type input "33"
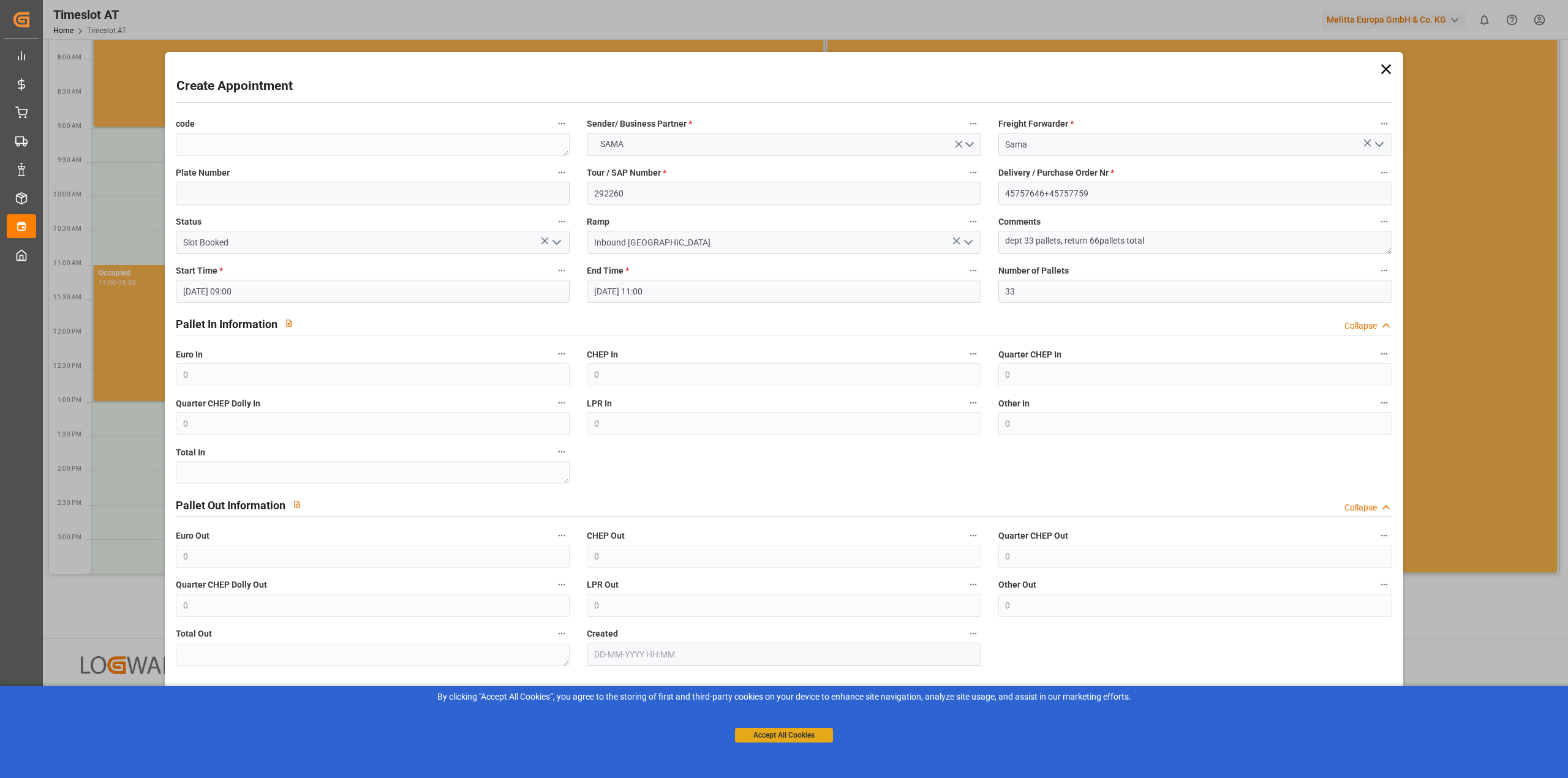
click at [798, 737] on button "Accept All Cookies" at bounding box center [783, 735] width 98 height 15
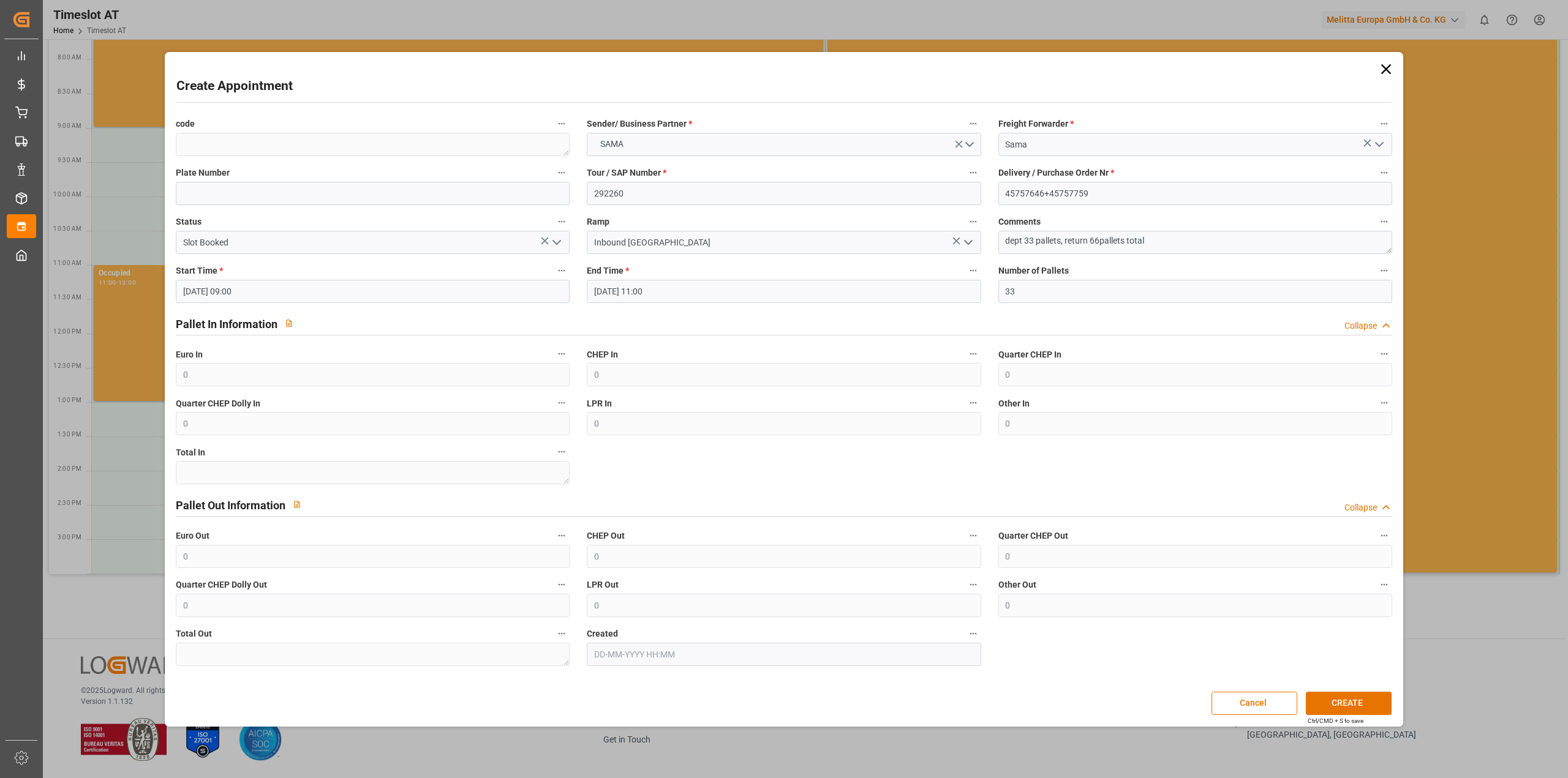
click at [263, 298] on input "[DATE] 09:00" at bounding box center [372, 291] width 394 height 23
click at [374, 462] on li "13:00" at bounding box center [376, 465] width 52 height 30
type input "[DATE] 13:00"
click at [695, 293] on input "[DATE] 11:00" at bounding box center [783, 291] width 394 height 23
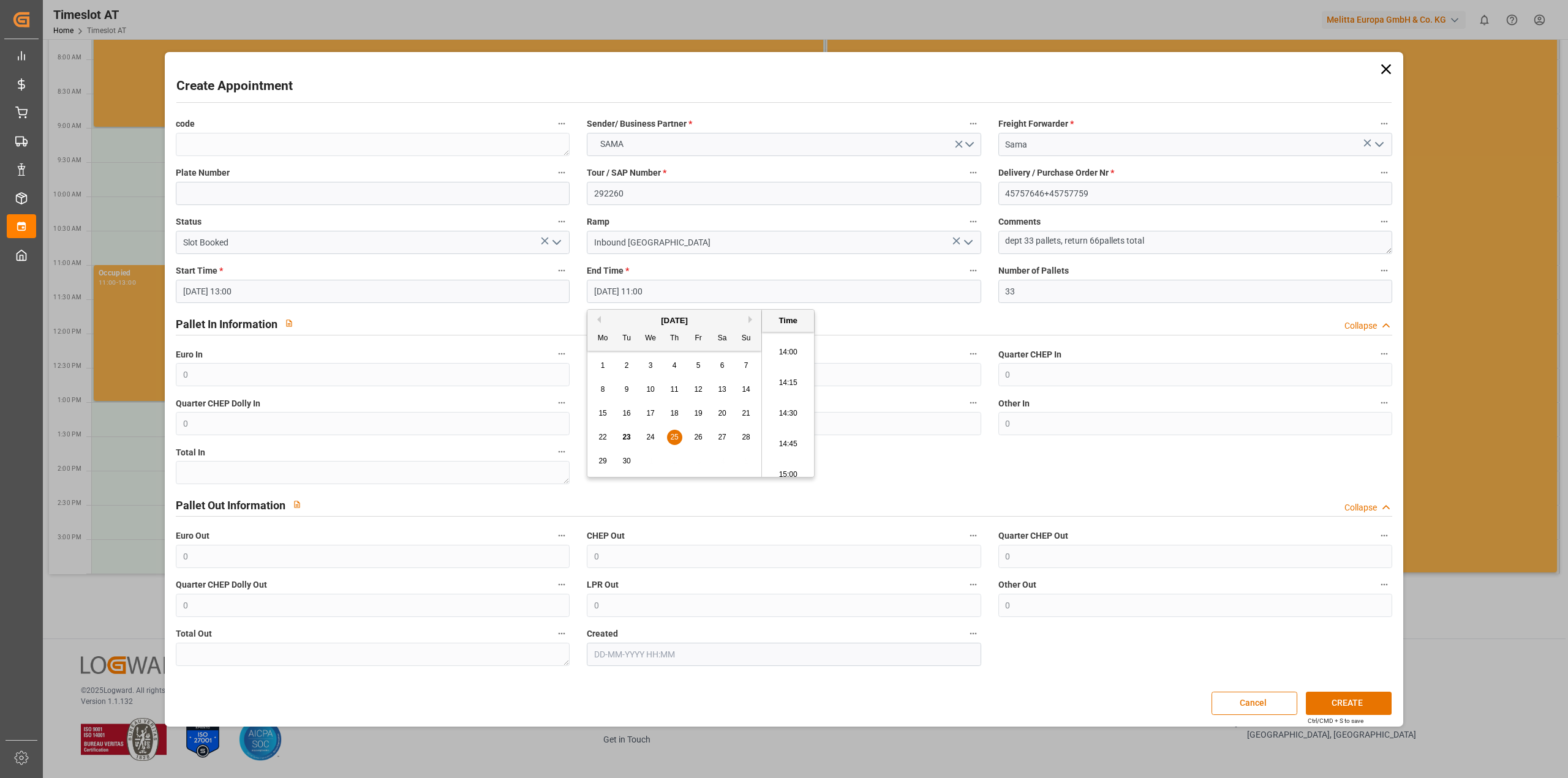
scroll to position [1718, 0]
click at [791, 463] on li "15:00" at bounding box center [787, 465] width 52 height 30
type input "[DATE] 15:00"
click at [1337, 707] on button "CREATE" at bounding box center [1348, 703] width 86 height 23
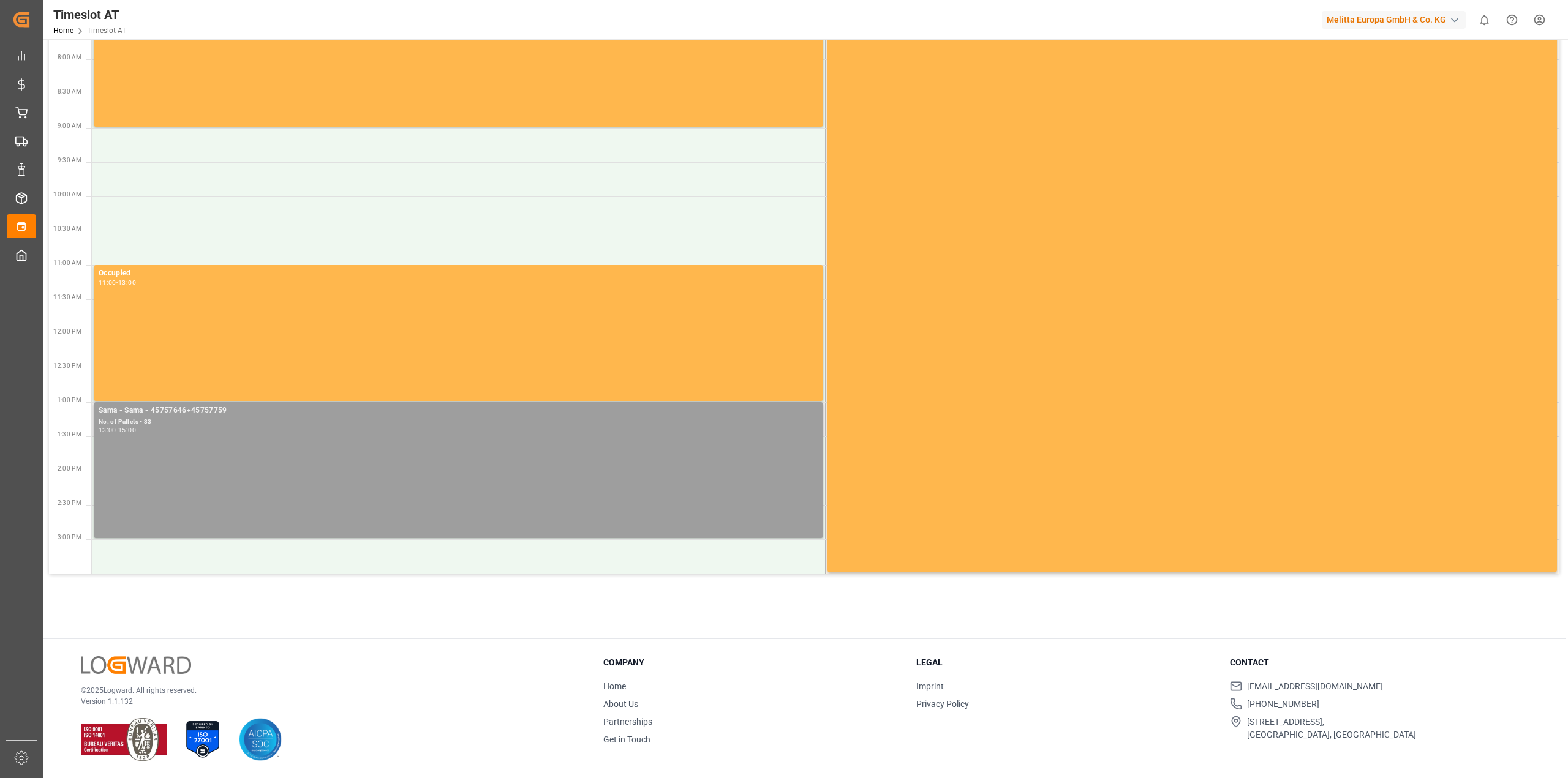
click at [142, 439] on div "Sama - Sama - 45757646+45757759 No. of Pallets - 33 13:00 - 15:00" at bounding box center [458, 471] width 720 height 131
